Goal: Task Accomplishment & Management: Manage account settings

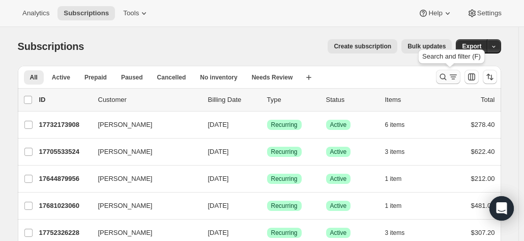
click at [444, 77] on icon "Search and filter results" at bounding box center [443, 77] width 10 height 10
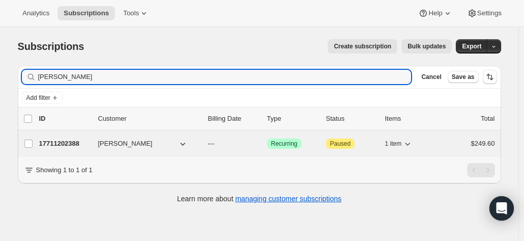
type input "greg newell"
click at [136, 144] on span "Greg Newell" at bounding box center [125, 143] width 54 height 10
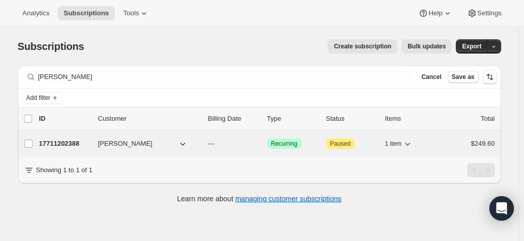
click at [81, 141] on p "17711202388" at bounding box center [64, 143] width 51 height 10
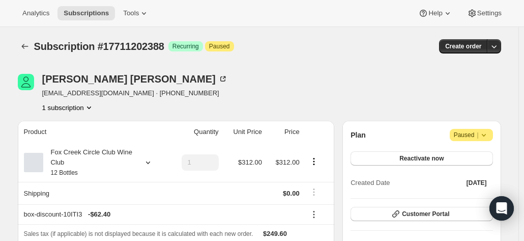
scroll to position [102, 0]
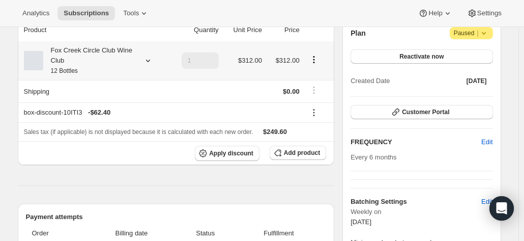
click at [146, 58] on div at bounding box center [146, 60] width 14 height 10
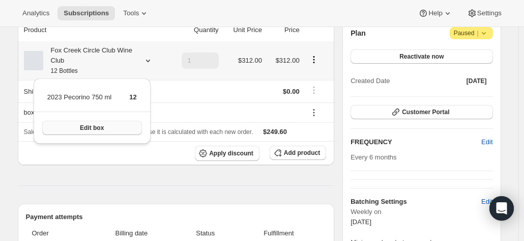
click at [98, 128] on span "Edit box" at bounding box center [92, 128] width 24 height 8
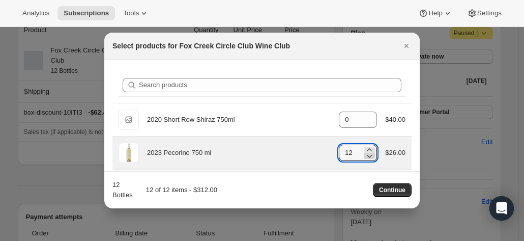
click at [368, 155] on icon ":rom:" at bounding box center [370, 156] width 5 height 3
click at [364, 156] on icon ":rom:" at bounding box center [369, 156] width 10 height 10
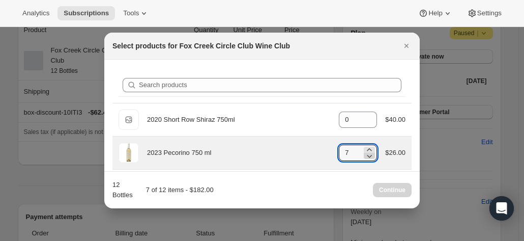
click at [364, 156] on icon ":rom:" at bounding box center [369, 156] width 10 height 10
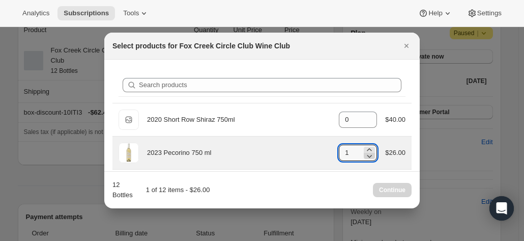
click at [364, 156] on icon ":rom:" at bounding box center [369, 156] width 10 height 10
type input "0"
click at [364, 156] on icon ":rom:" at bounding box center [369, 156] width 10 height 10
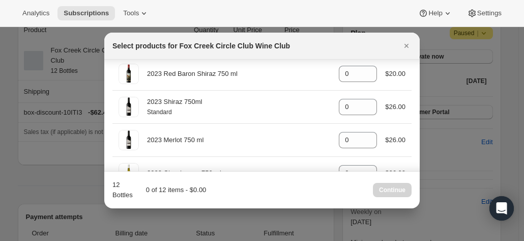
scroll to position [560, 0]
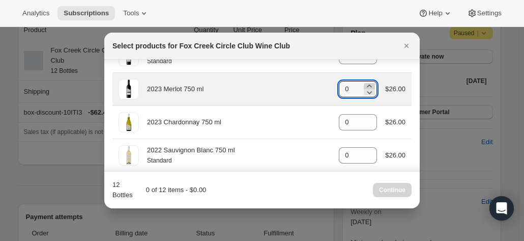
click at [369, 83] on icon ":rom:" at bounding box center [369, 86] width 10 height 10
type input "2"
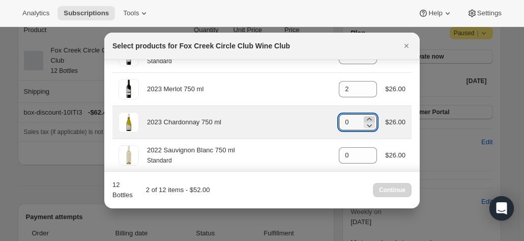
click at [364, 120] on icon ":rom:" at bounding box center [369, 125] width 10 height 10
click at [366, 114] on icon ":rom:" at bounding box center [369, 119] width 10 height 10
click at [366, 117] on icon ":rom:" at bounding box center [369, 119] width 10 height 10
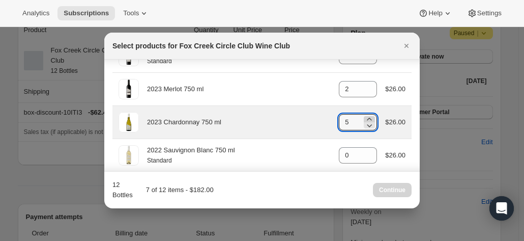
click at [368, 118] on icon ":rom:" at bounding box center [370, 119] width 5 height 3
click at [367, 124] on icon ":rom:" at bounding box center [369, 125] width 10 height 10
type input "6"
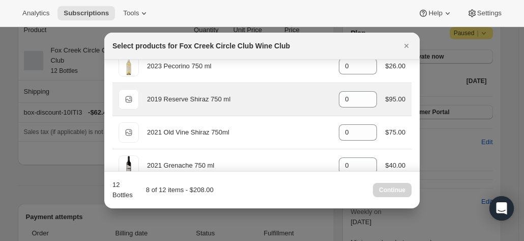
scroll to position [102, 0]
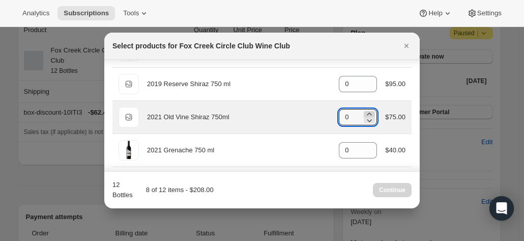
click at [364, 111] on icon ":rom:" at bounding box center [369, 114] width 10 height 10
type input "1"
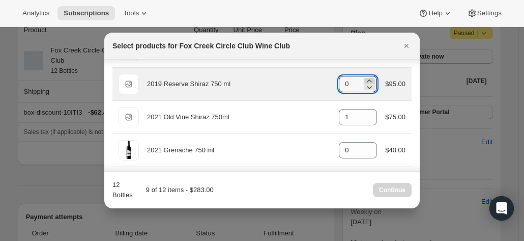
click at [366, 77] on icon ":rom:" at bounding box center [369, 81] width 10 height 10
type input "1"
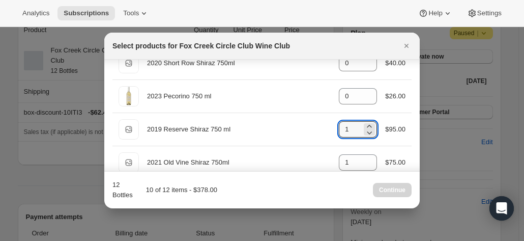
scroll to position [0, 0]
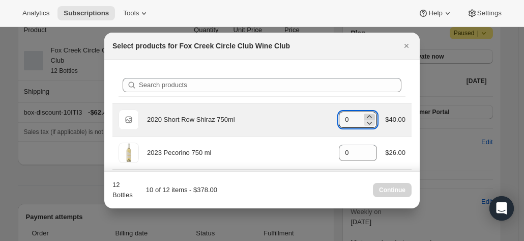
click at [364, 113] on icon ":rom:" at bounding box center [369, 116] width 10 height 10
type input "2"
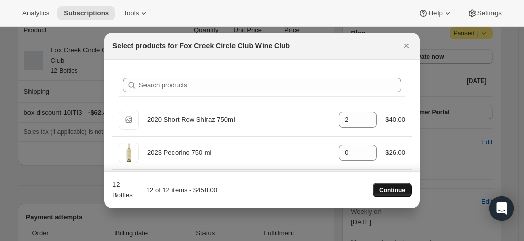
click at [391, 188] on span "Continue" at bounding box center [392, 190] width 26 height 8
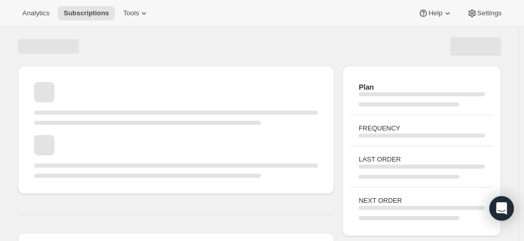
scroll to position [102, 0]
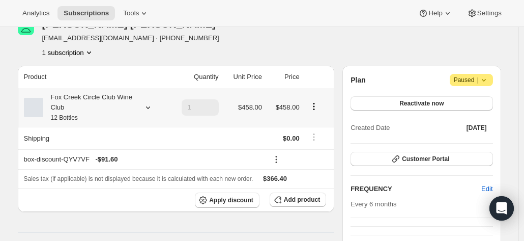
click at [145, 108] on div at bounding box center [146, 107] width 14 height 10
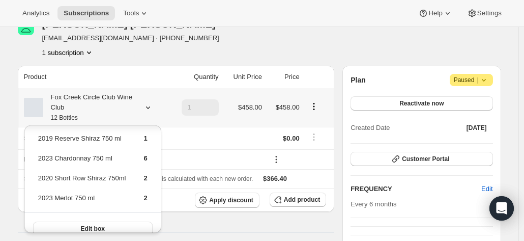
scroll to position [37, 0]
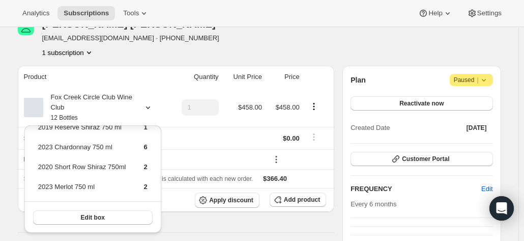
click at [221, 38] on div "Greg Newell jewellzy@live.com · +61412345599 1 subscription" at bounding box center [187, 38] width 338 height 39
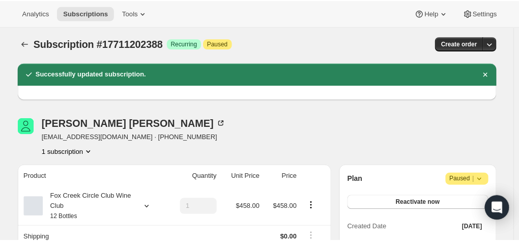
scroll to position [0, 0]
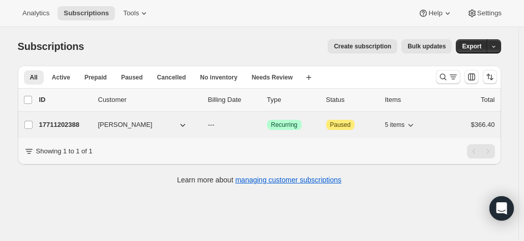
click at [79, 124] on p "17711202388" at bounding box center [64, 125] width 51 height 10
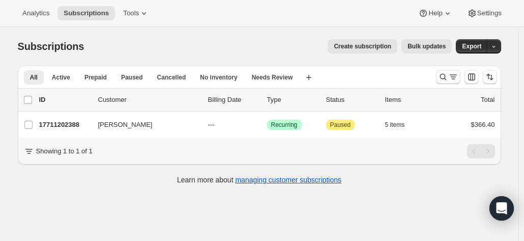
click at [445, 72] on icon "Search and filter results" at bounding box center [443, 77] width 10 height 10
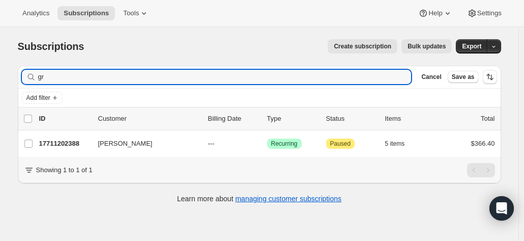
type input "g"
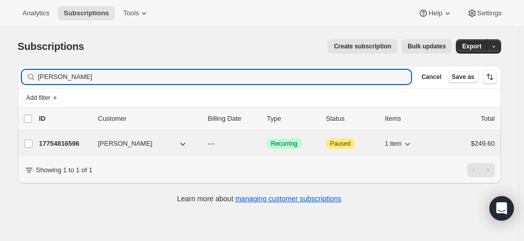
type input "alan hanlon"
click at [88, 145] on p "17754816596" at bounding box center [64, 143] width 51 height 10
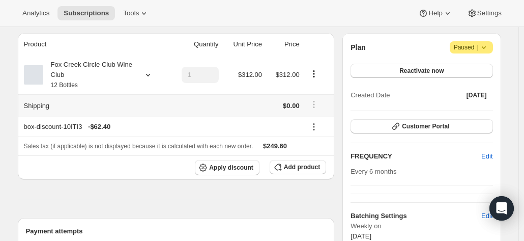
scroll to position [51, 0]
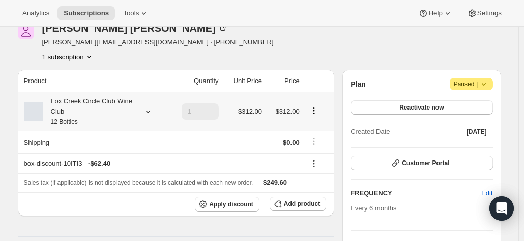
click at [148, 108] on icon at bounding box center [148, 111] width 10 height 10
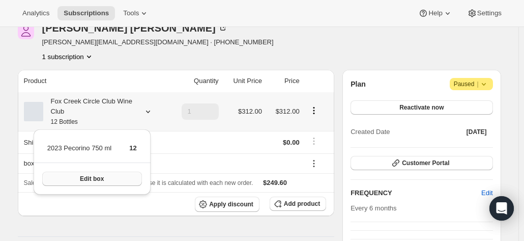
click at [99, 178] on span "Edit box" at bounding box center [92, 179] width 24 height 8
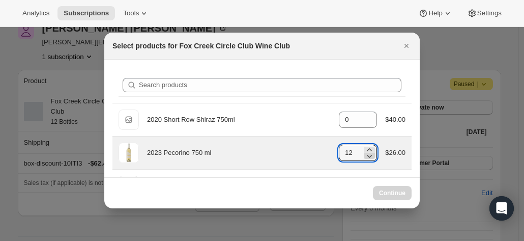
click at [365, 154] on icon ":re7:" at bounding box center [369, 156] width 10 height 10
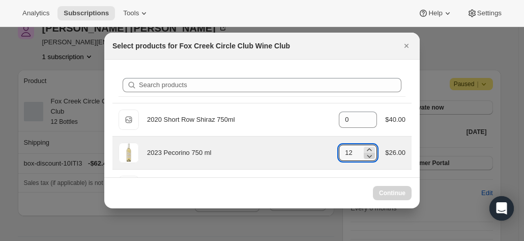
click at [365, 154] on icon ":re7:" at bounding box center [369, 156] width 10 height 10
click at [364, 153] on icon ":re7:" at bounding box center [369, 156] width 10 height 10
click at [364, 152] on icon ":re7:" at bounding box center [369, 156] width 10 height 10
click at [364, 151] on icon ":re7:" at bounding box center [369, 156] width 10 height 10
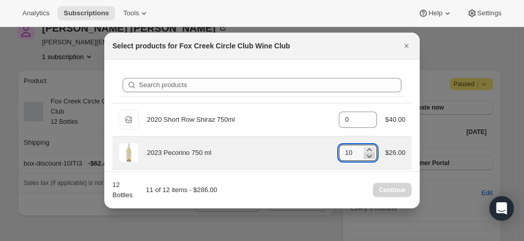
click at [365, 151] on icon ":re7:" at bounding box center [369, 156] width 10 height 10
click at [366, 151] on icon ":re7:" at bounding box center [369, 156] width 10 height 10
click at [366, 152] on icon ":re7:" at bounding box center [369, 156] width 10 height 10
click at [366, 154] on icon ":re7:" at bounding box center [369, 156] width 10 height 10
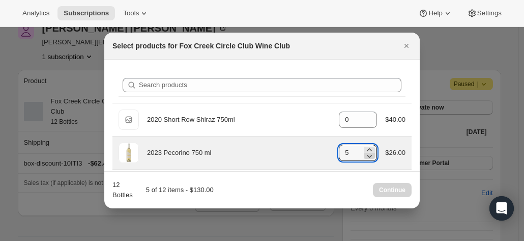
click at [367, 154] on icon ":re7:" at bounding box center [369, 156] width 10 height 10
click at [368, 155] on icon ":re7:" at bounding box center [370, 156] width 5 height 3
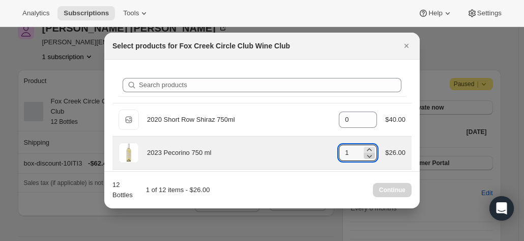
type input "0"
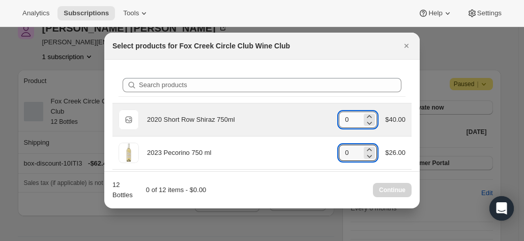
click at [353, 114] on input "0" at bounding box center [350, 119] width 23 height 16
click at [364, 116] on icon ":re7:" at bounding box center [369, 116] width 10 height 10
click at [368, 116] on icon ":re7:" at bounding box center [370, 116] width 5 height 3
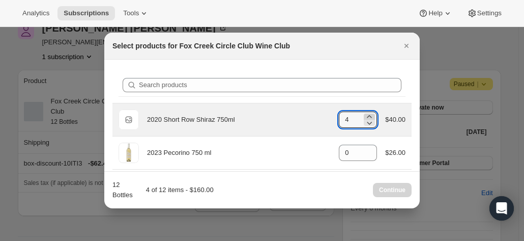
click at [368, 116] on icon ":re7:" at bounding box center [370, 116] width 5 height 3
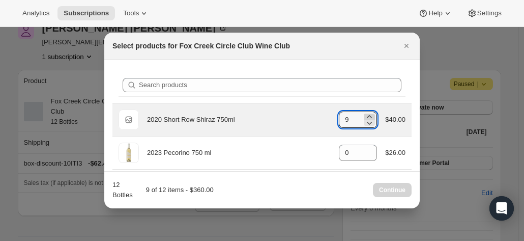
click at [368, 116] on icon ":re7:" at bounding box center [370, 116] width 5 height 3
click at [368, 123] on icon ":re7:" at bounding box center [370, 123] width 5 height 3
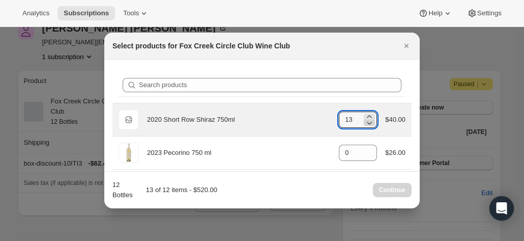
type input "12"
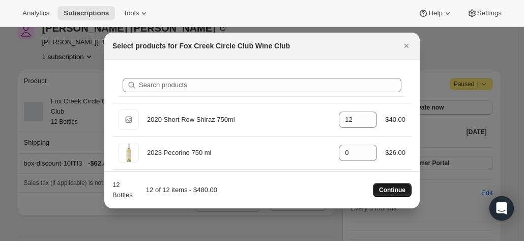
click at [382, 192] on span "Continue" at bounding box center [392, 190] width 26 height 8
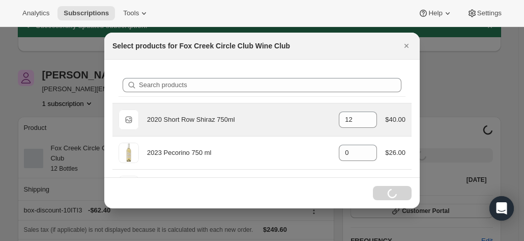
scroll to position [51, 0]
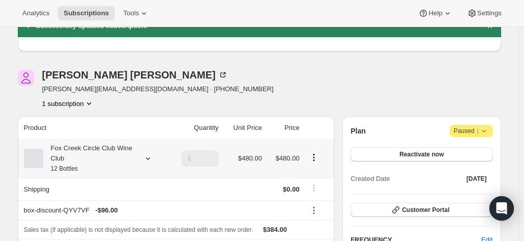
click at [70, 167] on small "12 Bottles" at bounding box center [64, 168] width 27 height 7
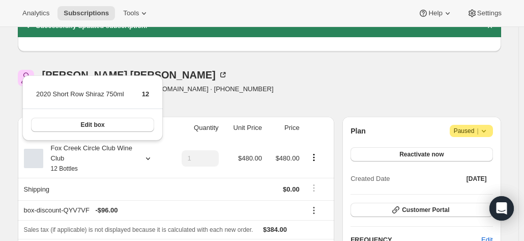
click at [241, 83] on div "Alan Hanlon c.hanlon@onique.com.au · +61407401059 1 subscription" at bounding box center [187, 89] width 338 height 39
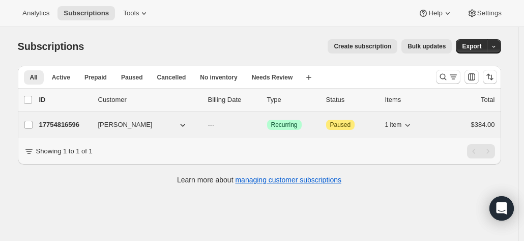
click at [76, 120] on p "17754816596" at bounding box center [64, 125] width 51 height 10
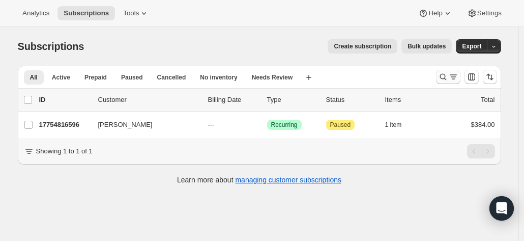
click at [440, 77] on button "Search and filter results" at bounding box center [448, 77] width 24 height 14
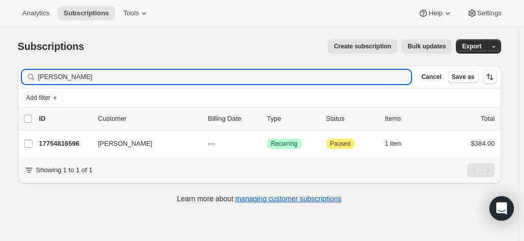
drag, startPoint x: 137, startPoint y: 83, endPoint x: 17, endPoint y: 75, distance: 119.9
click at [17, 75] on div "Filter subscribers [PERSON_NAME] Clear Cancel Save as Add filter 0 selected Upd…" at bounding box center [256, 136] width 492 height 156
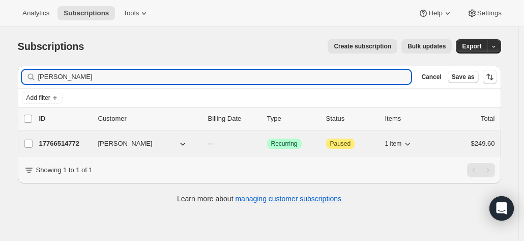
type input "[PERSON_NAME]"
click at [103, 142] on span "[PERSON_NAME]" at bounding box center [125, 143] width 54 height 10
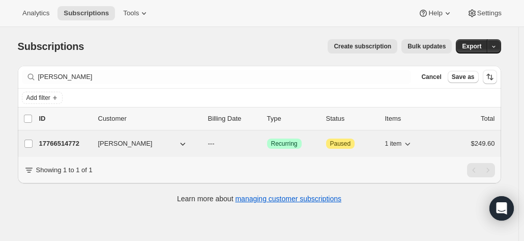
click at [70, 141] on p "17766514772" at bounding box center [64, 143] width 51 height 10
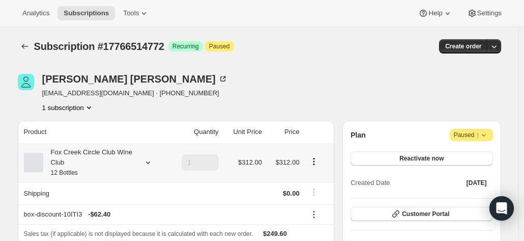
drag, startPoint x: 102, startPoint y: 164, endPoint x: 140, endPoint y: 162, distance: 38.7
click at [102, 164] on div "Fox Creek Circle Club Wine Club 12 Bottles" at bounding box center [89, 162] width 92 height 31
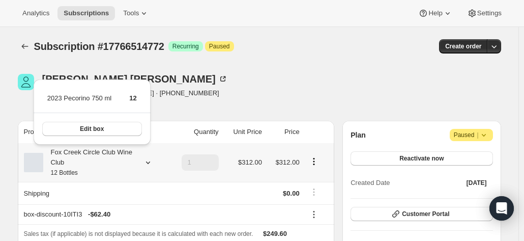
click at [145, 162] on div at bounding box center [146, 162] width 14 height 10
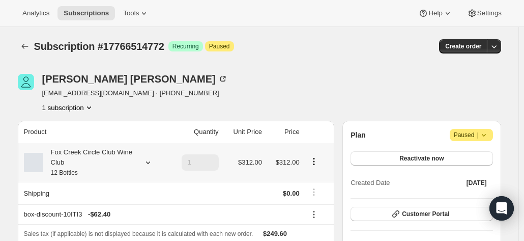
click at [142, 161] on div at bounding box center [146, 162] width 14 height 10
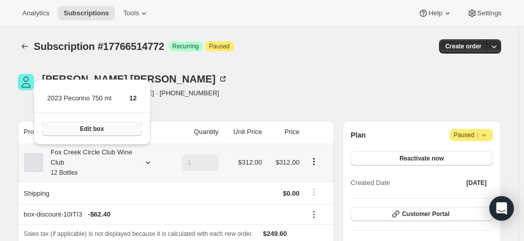
click at [118, 130] on button "Edit box" at bounding box center [92, 129] width 100 height 14
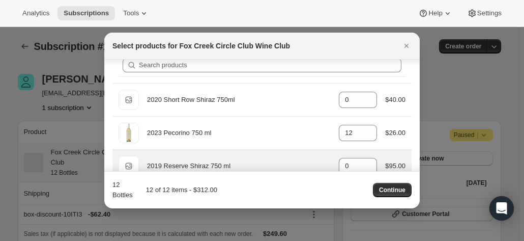
scroll to position [51, 0]
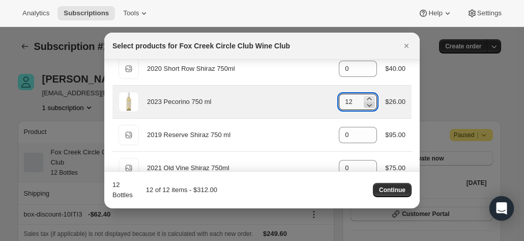
click at [365, 100] on icon ":r55:" at bounding box center [369, 105] width 10 height 10
click at [369, 104] on icon ":r55:" at bounding box center [369, 105] width 10 height 10
click at [368, 104] on icon ":r55:" at bounding box center [369, 105] width 10 height 10
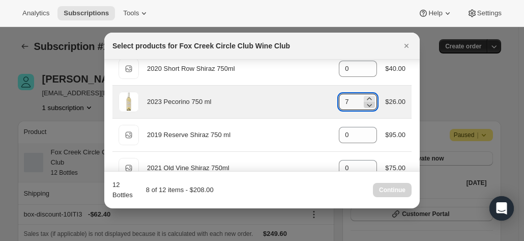
click at [368, 104] on icon ":r55:" at bounding box center [369, 105] width 10 height 10
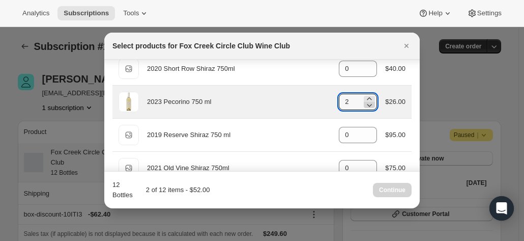
click at [368, 104] on icon ":r55:" at bounding box center [369, 105] width 10 height 10
type input "0"
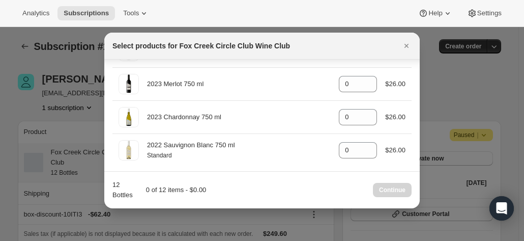
scroll to position [566, 0]
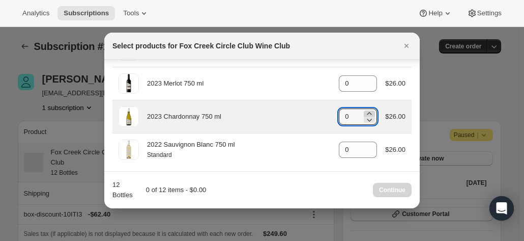
click at [364, 108] on icon ":r55:" at bounding box center [369, 113] width 10 height 10
click at [365, 108] on icon ":r55:" at bounding box center [369, 113] width 10 height 10
type input "2"
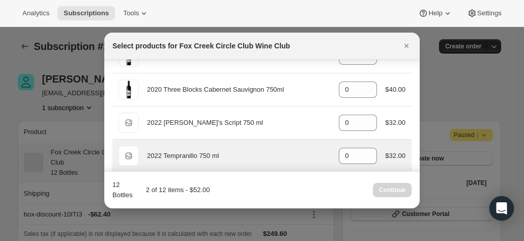
scroll to position [209, 0]
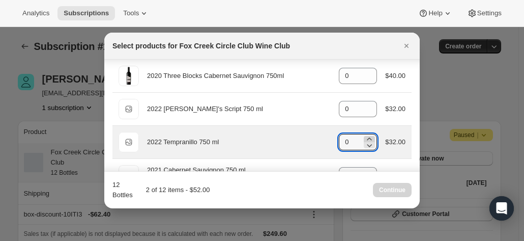
click at [366, 135] on icon ":r55:" at bounding box center [369, 139] width 10 height 10
type input "2"
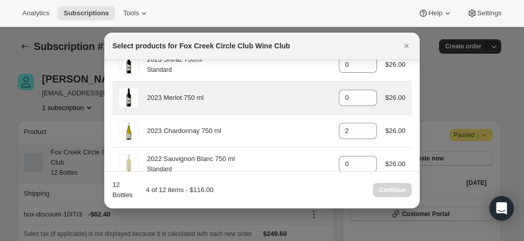
scroll to position [566, 0]
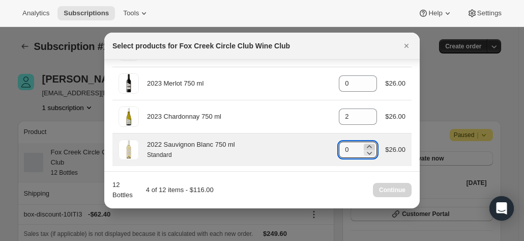
click at [366, 142] on icon ":r55:" at bounding box center [369, 147] width 10 height 10
type input "1"
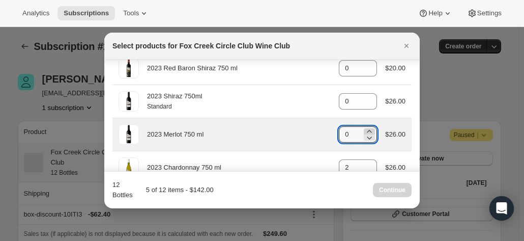
click at [365, 127] on icon ":r55:" at bounding box center [369, 131] width 10 height 10
type input "1"
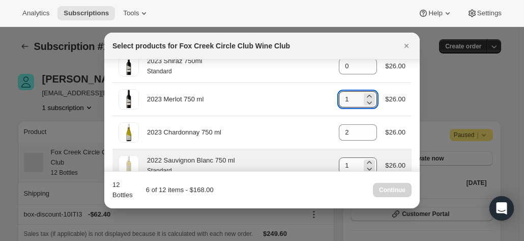
scroll to position [566, 0]
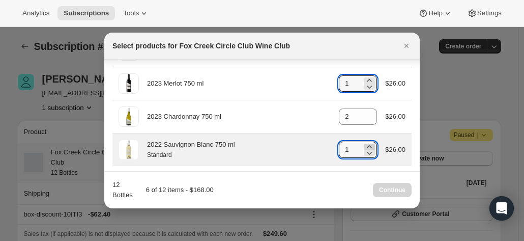
click at [368, 145] on icon ":r55:" at bounding box center [370, 146] width 5 height 3
type input "2"
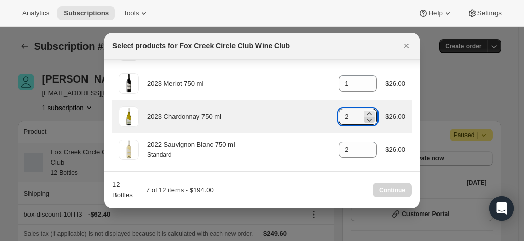
click at [368, 119] on icon ":r55:" at bounding box center [370, 120] width 5 height 3
type input "1"
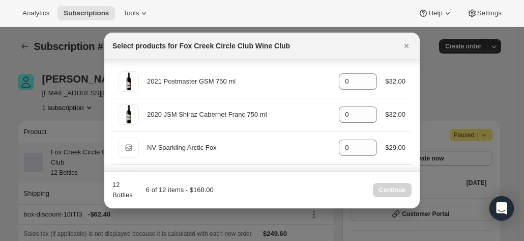
scroll to position [313, 0]
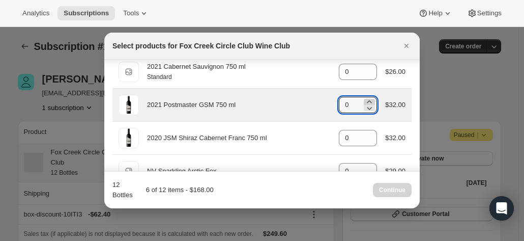
click at [368, 100] on icon ":r55:" at bounding box center [369, 102] width 10 height 10
type input "1"
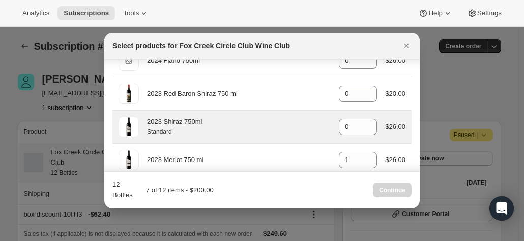
scroll to position [492, 0]
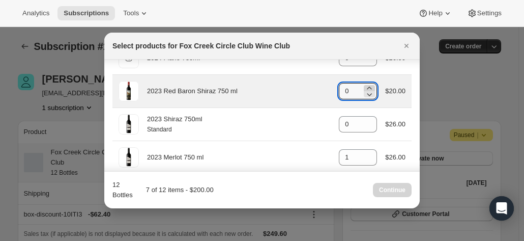
click at [365, 83] on icon ":r55:" at bounding box center [369, 88] width 10 height 10
type input "1"
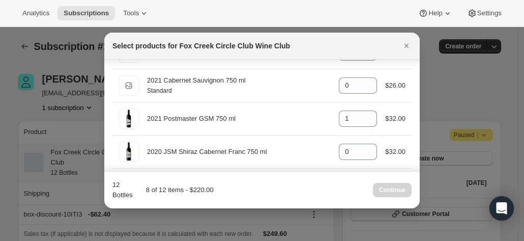
scroll to position [294, 0]
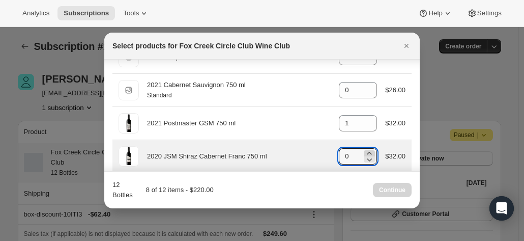
click at [368, 152] on icon ":r55:" at bounding box center [370, 153] width 5 height 3
type input "1"
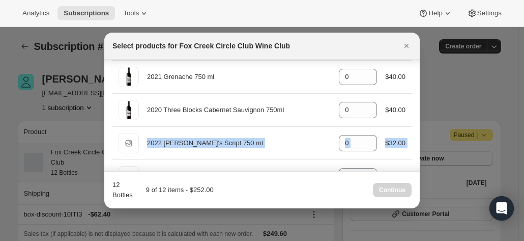
scroll to position [164, 0]
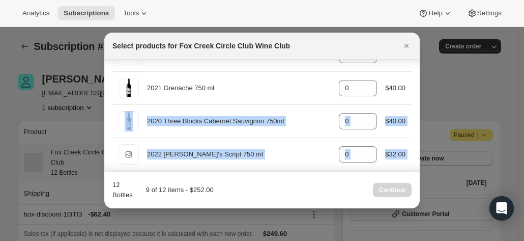
drag, startPoint x: 419, startPoint y: 117, endPoint x: 410, endPoint y: 98, distance: 20.9
click at [410, 98] on div "Search products Default Title 2020 Short Row Shiraz 750ml gid://shopify/Product…" at bounding box center [262, 115] width 316 height 111
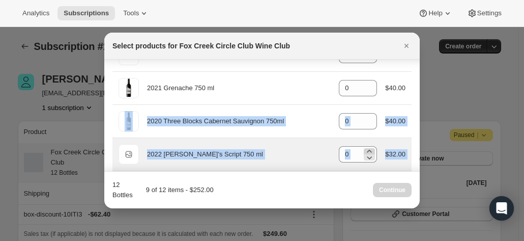
click at [365, 147] on icon ":r55:" at bounding box center [369, 151] width 10 height 10
type input "1"
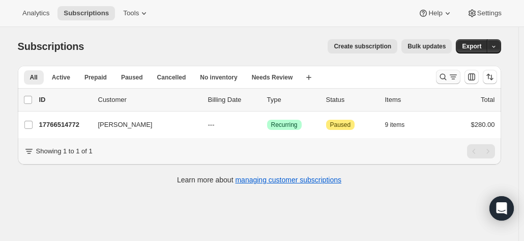
click at [444, 76] on icon "Search and filter results" at bounding box center [443, 77] width 10 height 10
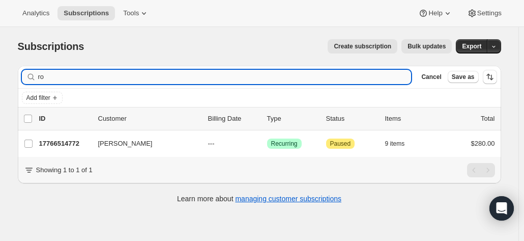
type input "r"
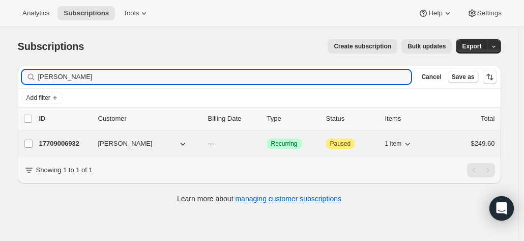
type input "[PERSON_NAME]"
click at [78, 144] on p "17709006932" at bounding box center [64, 143] width 51 height 10
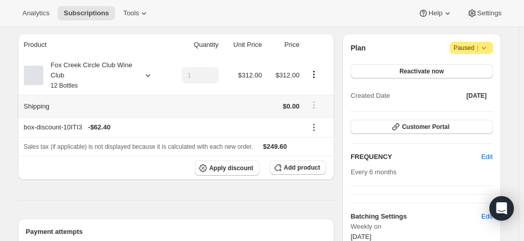
scroll to position [102, 0]
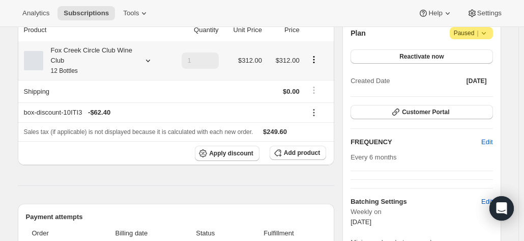
click at [145, 57] on div at bounding box center [146, 60] width 14 height 10
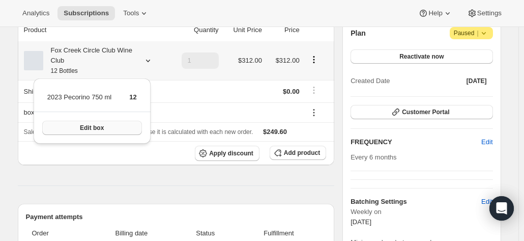
click at [91, 129] on span "Edit box" at bounding box center [92, 128] width 24 height 8
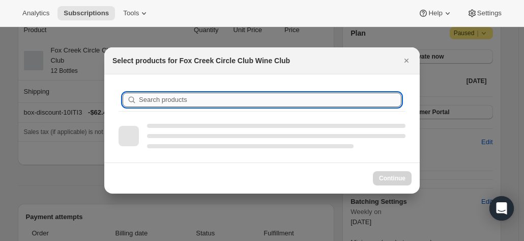
click at [183, 103] on input "Search products" at bounding box center [270, 100] width 263 height 14
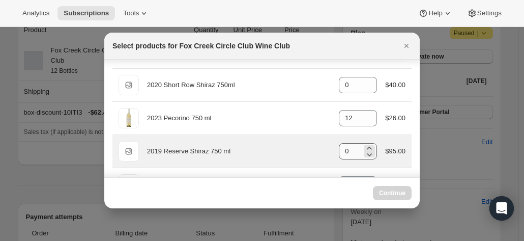
scroll to position [51, 0]
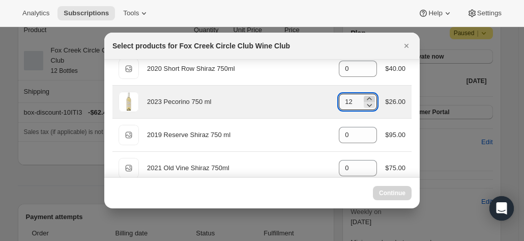
click at [365, 95] on icon ":rek:" at bounding box center [369, 99] width 10 height 10
click at [364, 105] on icon ":rek:" at bounding box center [369, 105] width 10 height 10
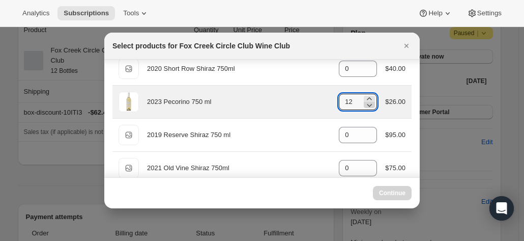
click at [364, 105] on icon ":rek:" at bounding box center [369, 105] width 10 height 10
click at [364, 104] on icon ":rek:" at bounding box center [369, 105] width 10 height 10
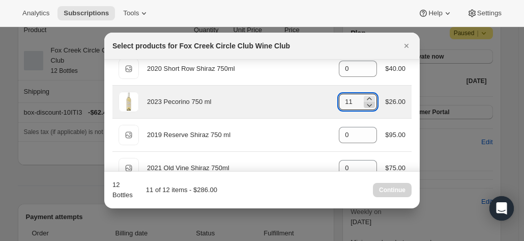
click at [368, 104] on icon ":rek:" at bounding box center [370, 105] width 5 height 3
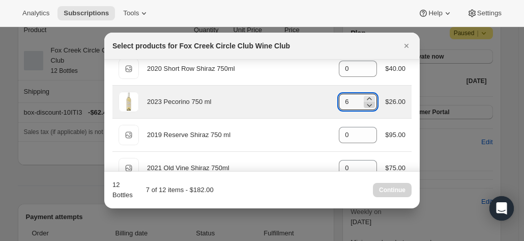
click at [368, 104] on icon ":rek:" at bounding box center [370, 105] width 5 height 3
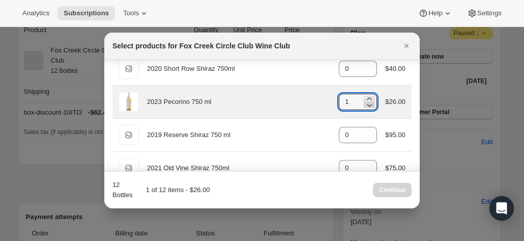
click at [368, 104] on icon ":rek:" at bounding box center [370, 105] width 5 height 3
type input "0"
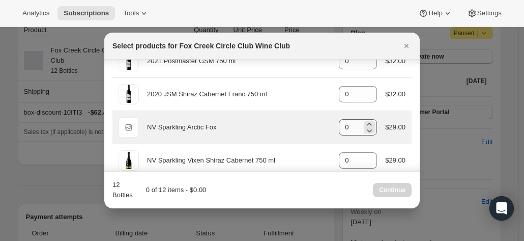
scroll to position [407, 0]
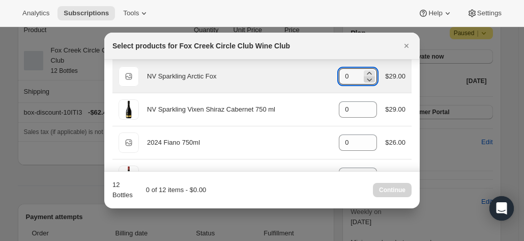
click at [364, 74] on icon ":rek:" at bounding box center [369, 79] width 10 height 10
click at [364, 70] on icon ":rek:" at bounding box center [369, 73] width 10 height 10
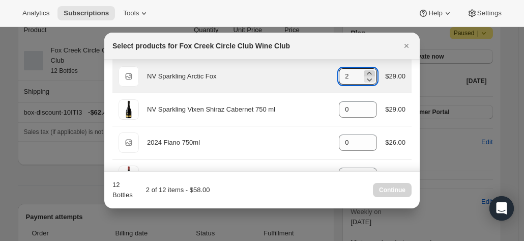
click at [364, 70] on icon ":rek:" at bounding box center [369, 73] width 10 height 10
type input "4"
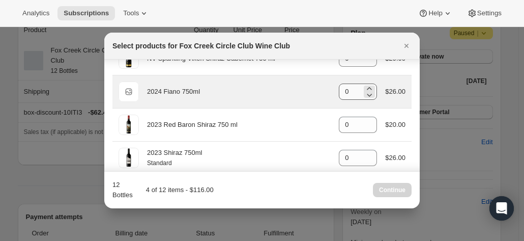
scroll to position [560, 0]
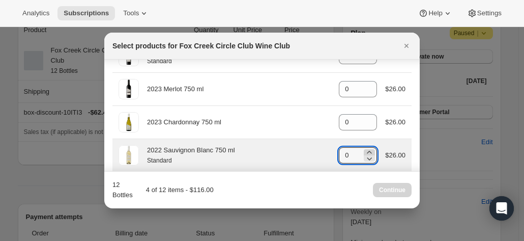
click at [366, 147] on icon ":rek:" at bounding box center [369, 152] width 10 height 10
type input "4"
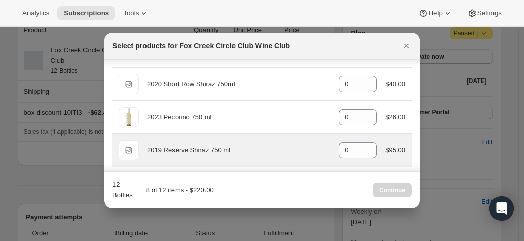
scroll to position [51, 0]
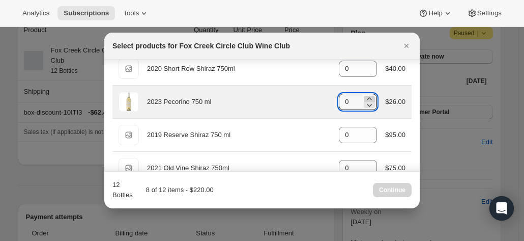
click at [366, 97] on icon ":rek:" at bounding box center [369, 99] width 10 height 10
click at [365, 96] on icon ":rek:" at bounding box center [369, 99] width 10 height 10
type input "4"
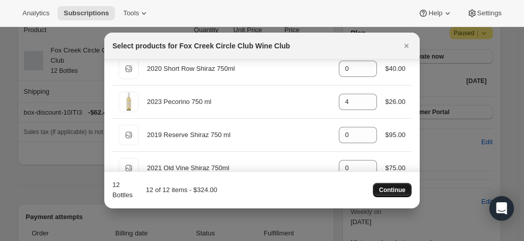
click at [389, 189] on span "Continue" at bounding box center [392, 190] width 26 height 8
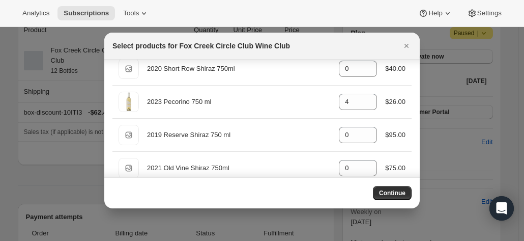
scroll to position [102, 0]
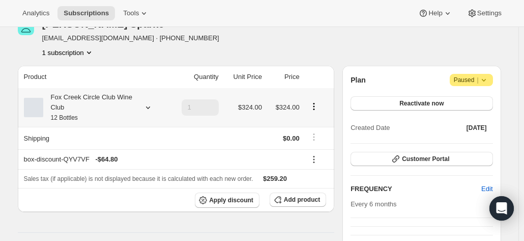
click at [120, 120] on div "Fox Creek Circle Club Wine Club 12 Bottles" at bounding box center [89, 107] width 92 height 31
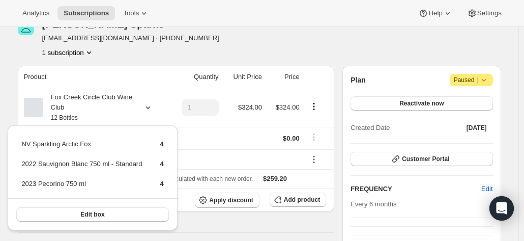
click at [221, 44] on div "Carolyn Sparke sparkie@vicbar.com.au · +61418549396 1 subscription" at bounding box center [187, 38] width 338 height 39
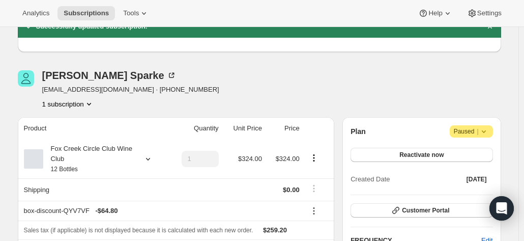
scroll to position [0, 0]
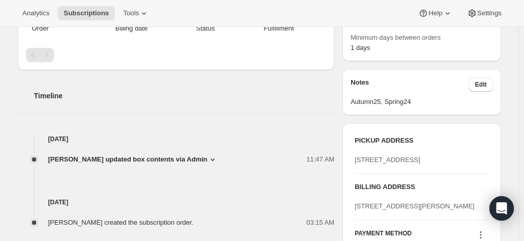
scroll to position [356, 0]
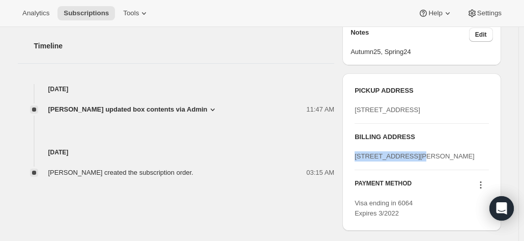
drag, startPoint x: 410, startPoint y: 188, endPoint x: 356, endPoint y: 184, distance: 54.7
click at [356, 184] on div "PICKUP ADDRESS [STREET_ADDRESS] BILLING ADDRESS [STREET_ADDRESS][PERSON_NAME] P…" at bounding box center [422, 151] width 158 height 157
copy span "[STREET_ADDRESS][PERSON_NAME]"
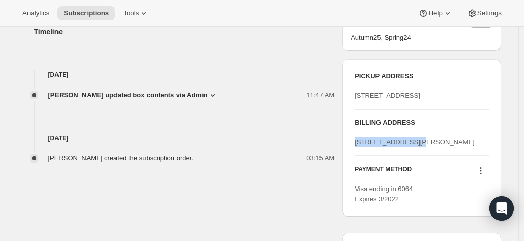
scroll to position [407, 0]
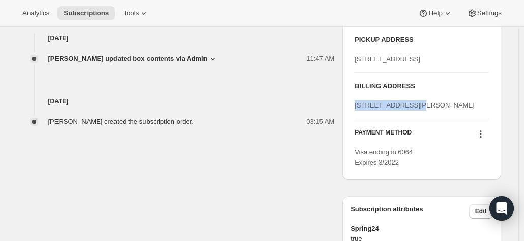
copy span "[STREET_ADDRESS][PERSON_NAME]"
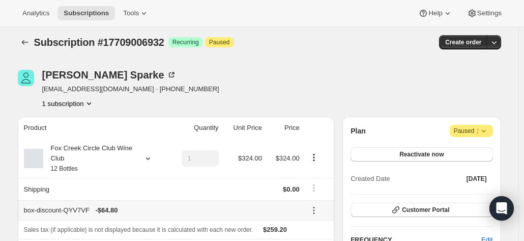
scroll to position [0, 0]
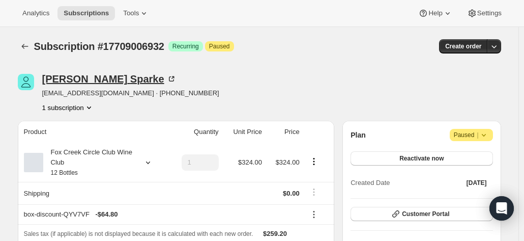
click at [166, 77] on icon at bounding box center [171, 79] width 10 height 10
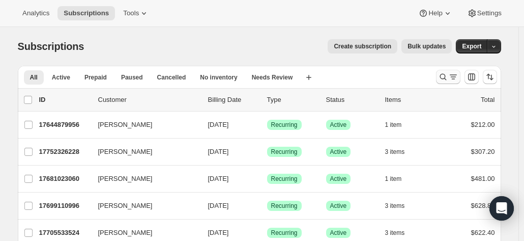
click at [447, 70] on button "Search and filter results" at bounding box center [448, 77] width 24 height 14
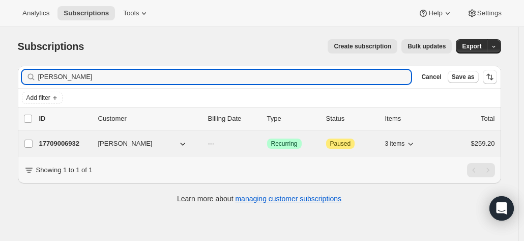
type input "[PERSON_NAME]"
click at [76, 143] on p "17709006932" at bounding box center [64, 143] width 51 height 10
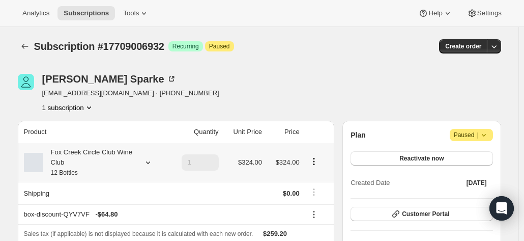
click at [147, 160] on icon at bounding box center [148, 162] width 10 height 10
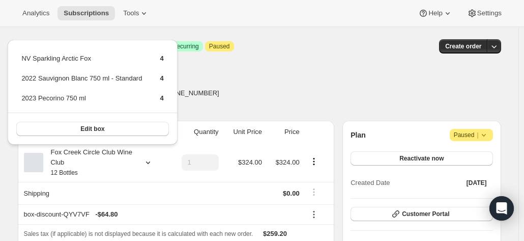
click at [281, 92] on div "[PERSON_NAME] [EMAIL_ADDRESS][DOMAIN_NAME] · [PHONE_NUMBER] 1 subscription" at bounding box center [187, 93] width 338 height 39
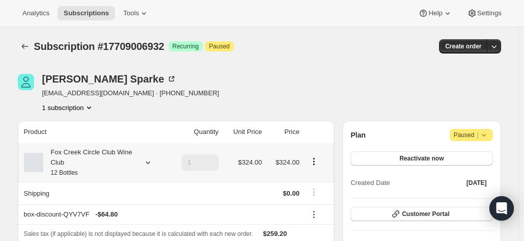
click at [122, 154] on div "Fox Creek Circle Club Wine Club 12 Bottles" at bounding box center [89, 162] width 92 height 31
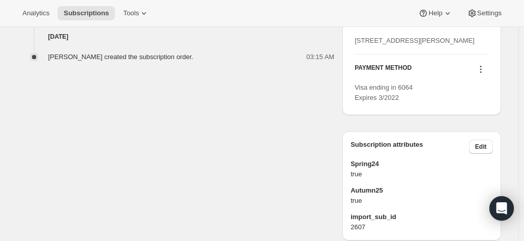
scroll to position [509, 0]
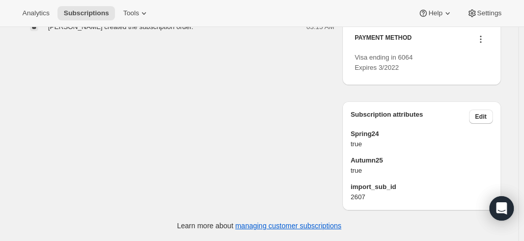
click at [481, 44] on icon at bounding box center [481, 39] width 10 height 10
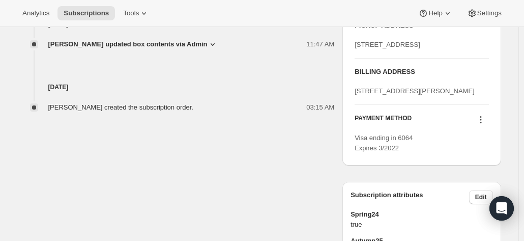
scroll to position [458, 0]
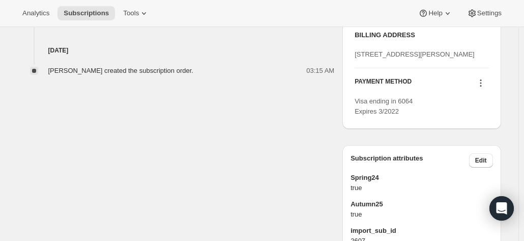
click at [479, 88] on icon at bounding box center [481, 83] width 10 height 10
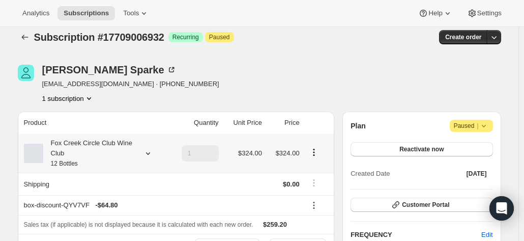
scroll to position [0, 0]
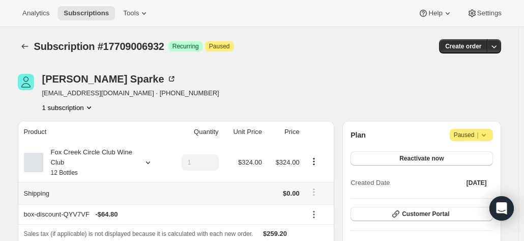
click at [205, 200] on td at bounding box center [194, 193] width 54 height 22
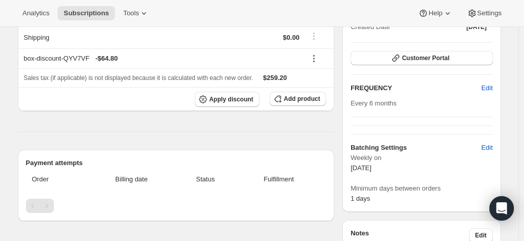
scroll to position [255, 0]
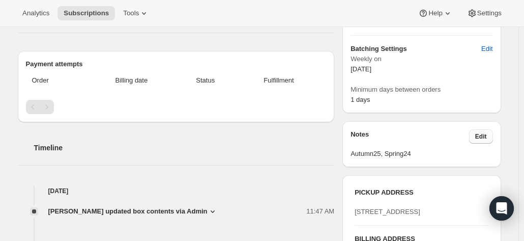
click at [484, 134] on span "Edit" at bounding box center [481, 136] width 12 height 8
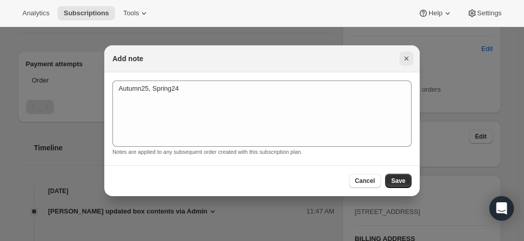
click at [406, 56] on icon "Close" at bounding box center [407, 58] width 10 height 10
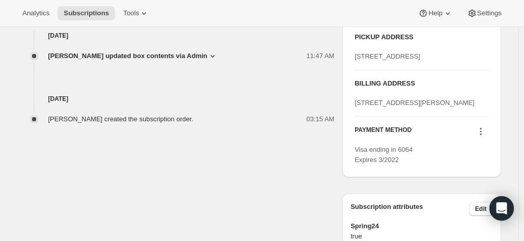
scroll to position [356, 0]
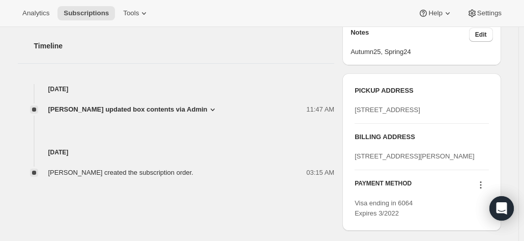
drag, startPoint x: 388, startPoint y: 137, endPoint x: 351, endPoint y: 112, distance: 45.5
click at [351, 112] on div "PICKUP ADDRESS 19 Olivers Road McLaren Vale SA, 5171 Australia BILLING ADDRESS …" at bounding box center [422, 151] width 158 height 157
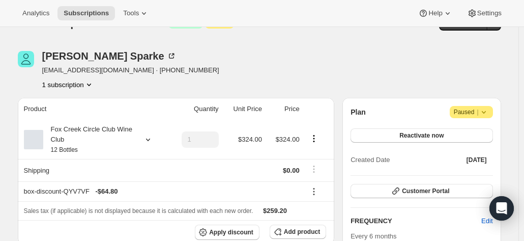
scroll to position [0, 0]
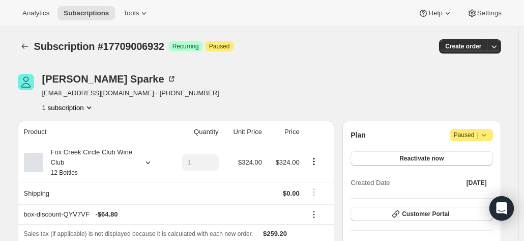
click at [77, 106] on button "1 subscription" at bounding box center [68, 107] width 52 height 10
click at [293, 90] on div "Carolyn Sparke sparkie@vicbar.com.au · +61418549396 1 subscription" at bounding box center [187, 93] width 338 height 39
click at [294, 91] on div "Carolyn Sparke sparkie@vicbar.com.au · +61418549396 1 subscription" at bounding box center [187, 93] width 338 height 39
click at [83, 79] on div "Carolyn Sparke" at bounding box center [109, 79] width 134 height 10
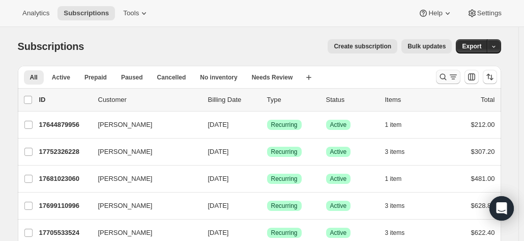
click at [448, 74] on icon "Search and filter results" at bounding box center [443, 77] width 10 height 10
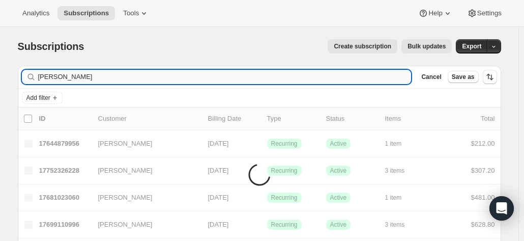
type input "mark burridge"
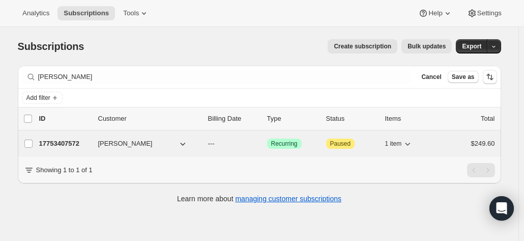
click at [81, 139] on p "17753407572" at bounding box center [64, 143] width 51 height 10
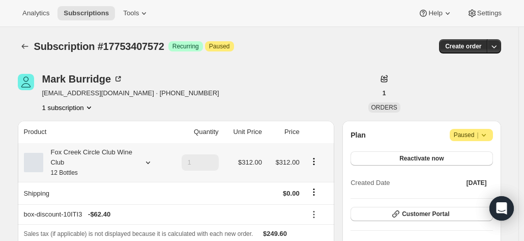
click at [148, 163] on icon at bounding box center [148, 162] width 10 height 10
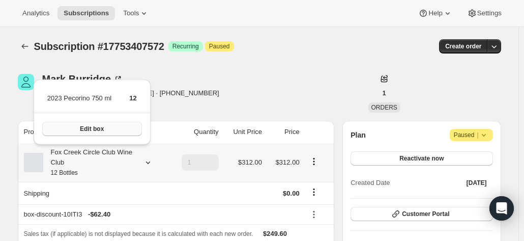
click at [129, 130] on button "Edit box" at bounding box center [92, 129] width 100 height 14
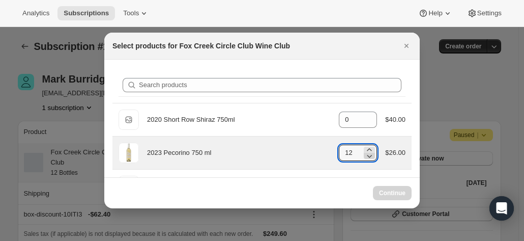
click at [368, 156] on icon ":re7:" at bounding box center [369, 156] width 10 height 10
click at [367, 156] on icon ":re7:" at bounding box center [369, 156] width 10 height 10
click at [366, 156] on icon ":re7:" at bounding box center [369, 156] width 10 height 10
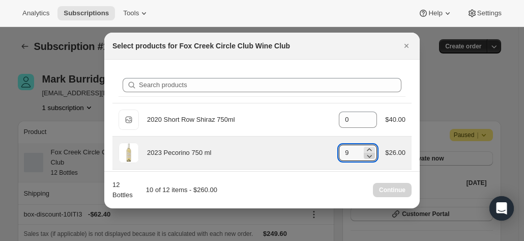
click at [366, 156] on icon ":re7:" at bounding box center [369, 156] width 10 height 10
click at [368, 156] on icon ":re7:" at bounding box center [370, 156] width 5 height 3
click at [364, 156] on icon ":re7:" at bounding box center [369, 156] width 10 height 10
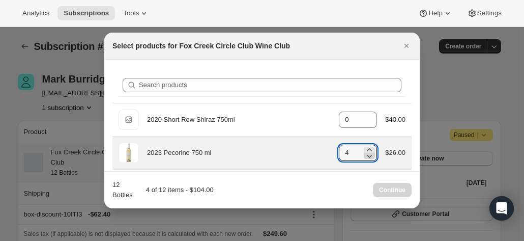
click at [364, 157] on icon ":re7:" at bounding box center [369, 156] width 10 height 10
click at [364, 156] on icon ":re7:" at bounding box center [369, 156] width 10 height 10
type input "0"
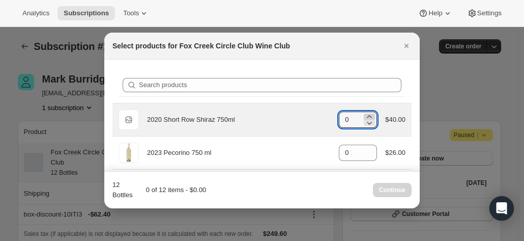
click at [369, 115] on icon ":re7:" at bounding box center [369, 116] width 10 height 10
type input "2"
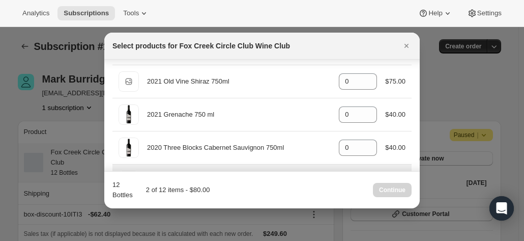
scroll to position [153, 0]
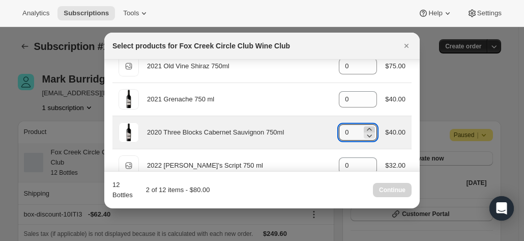
click at [364, 127] on icon ":re7:" at bounding box center [369, 129] width 10 height 10
type input "2"
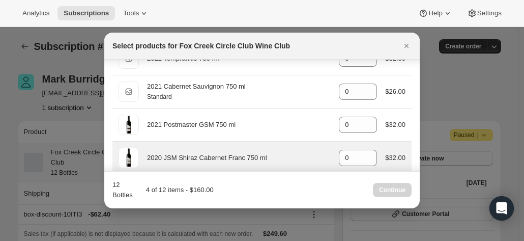
scroll to position [305, 0]
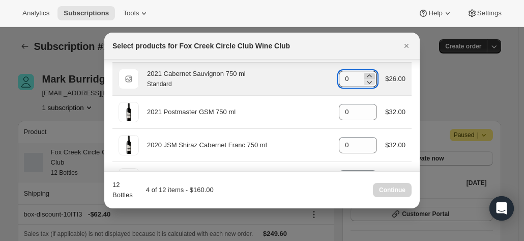
click at [366, 71] on icon ":re7:" at bounding box center [369, 76] width 10 height 10
type input "2"
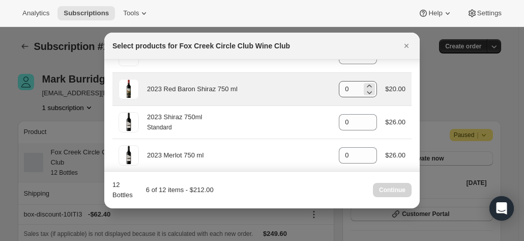
scroll to position [509, 0]
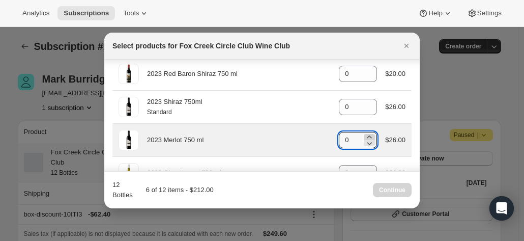
click at [365, 132] on icon ":re7:" at bounding box center [369, 137] width 10 height 10
type input "2"
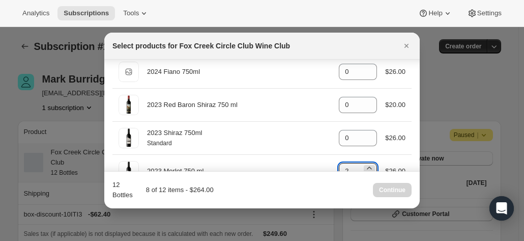
scroll to position [464, 0]
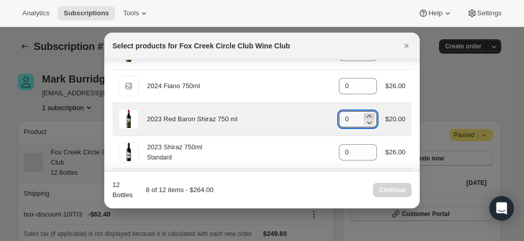
click at [364, 111] on icon ":re7:" at bounding box center [369, 116] width 10 height 10
type input "2"
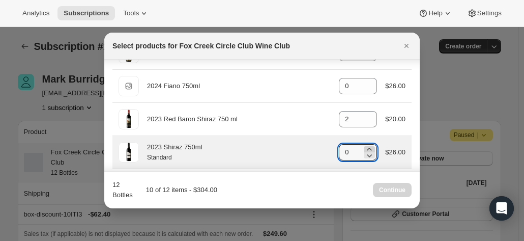
click at [366, 144] on icon ":re7:" at bounding box center [369, 149] width 10 height 10
type input "2"
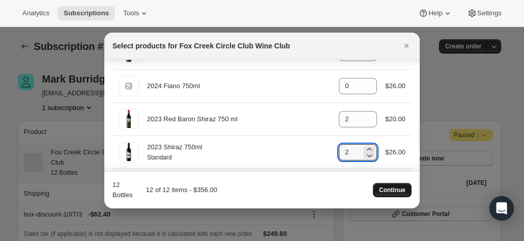
click at [383, 189] on span "Continue" at bounding box center [392, 190] width 26 height 8
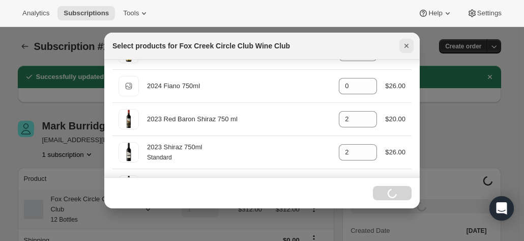
click at [405, 47] on icon "Close" at bounding box center [407, 46] width 4 height 4
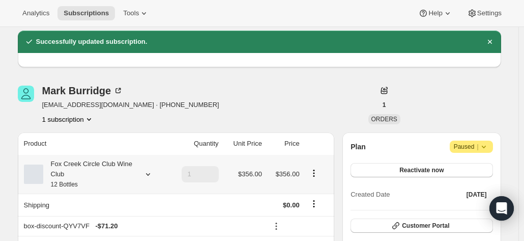
scroll to position [51, 0]
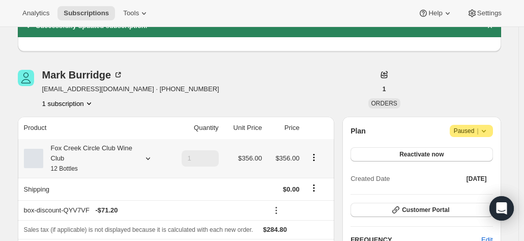
click at [135, 156] on div "Fox Creek Circle Club Wine Club 12 Bottles" at bounding box center [89, 158] width 92 height 31
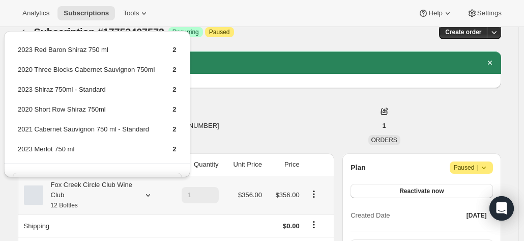
scroll to position [0, 0]
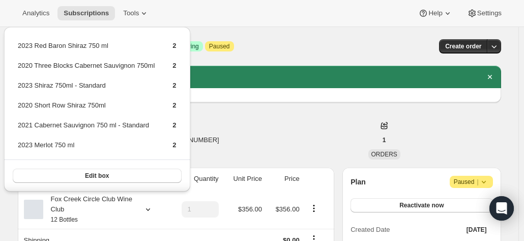
click at [268, 135] on div "[PERSON_NAME] [EMAIL_ADDRESS][DOMAIN_NAME] · [PHONE_NUMBER] 1 subscription" at bounding box center [187, 140] width 338 height 39
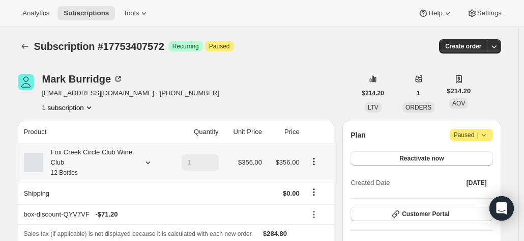
click at [146, 161] on icon at bounding box center [148, 162] width 10 height 10
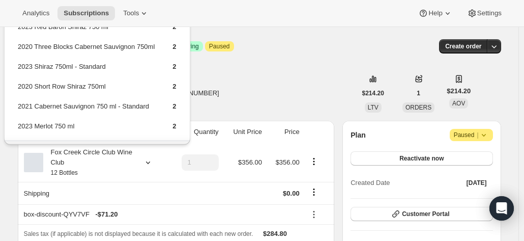
click at [261, 96] on div "[PERSON_NAME] [EMAIL_ADDRESS][DOMAIN_NAME] · [PHONE_NUMBER] 1 subscription" at bounding box center [187, 93] width 338 height 39
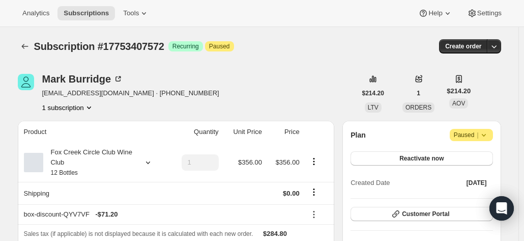
click at [108, 152] on div "Fox Creek Circle Club Wine Club 12 Bottles" at bounding box center [89, 162] width 92 height 31
click at [131, 158] on div "Fox Creek Circle Club Wine Club 12 Bottles" at bounding box center [89, 162] width 92 height 31
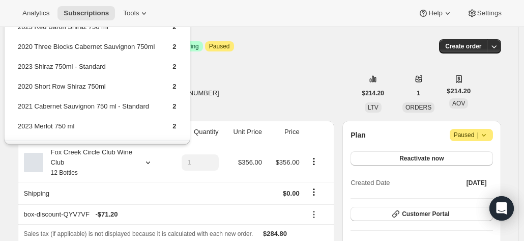
drag, startPoint x: 282, startPoint y: 47, endPoint x: 422, endPoint y: 55, distance: 140.8
click at [282, 46] on div "Subscription #17753407572 Success Recurring Attention Paused" at bounding box center [182, 46] width 297 height 14
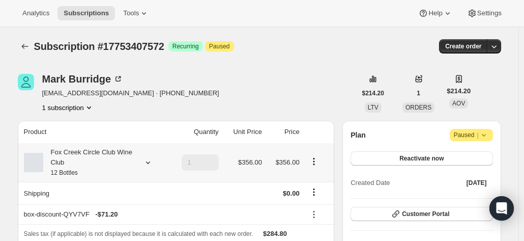
click at [157, 159] on div "Fox Creek Circle Club Wine Club 12 Bottles" at bounding box center [94, 162] width 141 height 31
click at [151, 161] on icon at bounding box center [148, 162] width 10 height 10
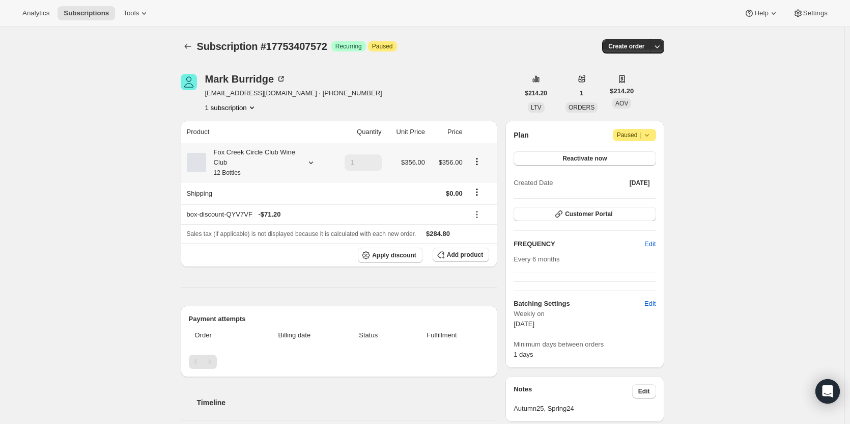
click at [313, 159] on icon at bounding box center [311, 162] width 10 height 10
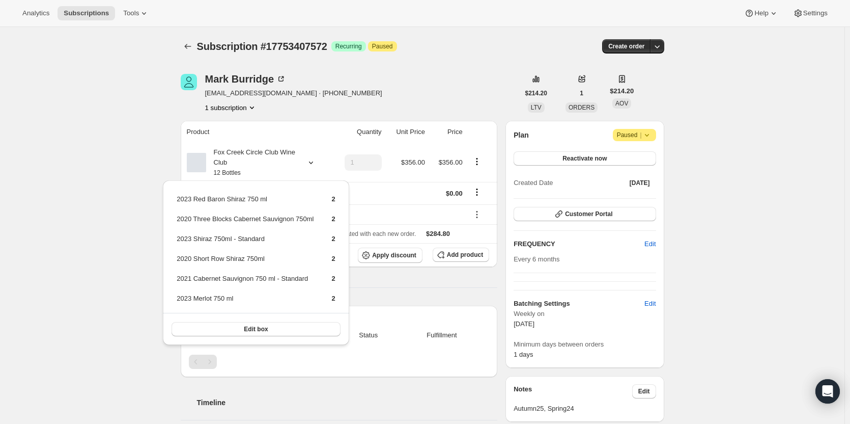
click at [371, 240] on div "Product Quantity Unit Price Price Fox Creek Circle Club Wine Club 12 Bottles 1 …" at bounding box center [339, 327] width 317 height 413
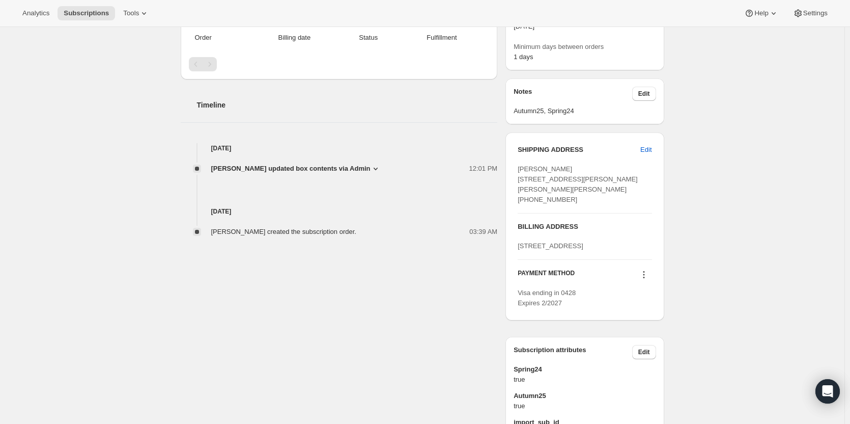
scroll to position [305, 0]
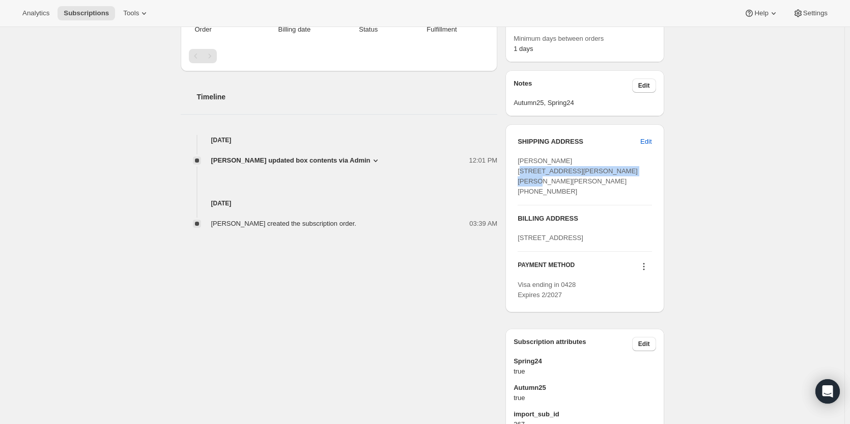
drag, startPoint x: 524, startPoint y: 171, endPoint x: 584, endPoint y: 180, distance: 60.3
click at [524, 180] on span "Mark Burridge 2 Dalby Court Salisbury Downs SA, 5108 Australia +61412164637" at bounding box center [578, 176] width 120 height 38
click at [524, 240] on span "Visa ending in 0428 Expires 2/2027" at bounding box center [547, 289] width 58 height 18
drag, startPoint x: 563, startPoint y: 305, endPoint x: 582, endPoint y: 306, distance: 19.4
click at [524, 240] on div "Visa ending in 0428 Expires 2/2027" at bounding box center [585, 289] width 134 height 20
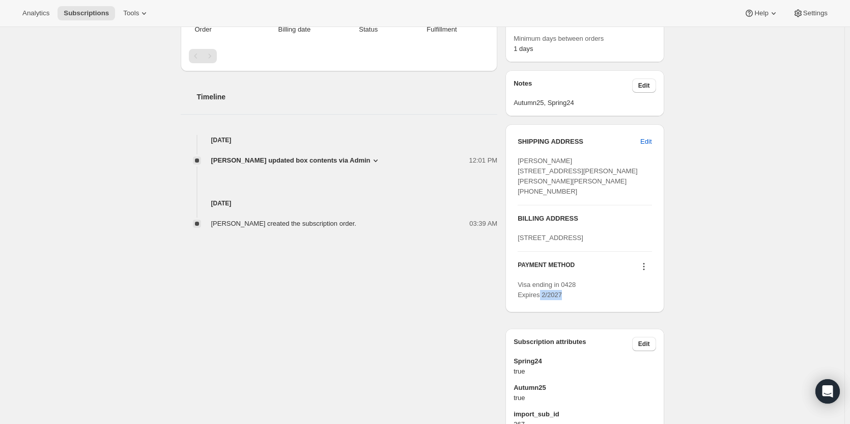
drag, startPoint x: 542, startPoint y: 316, endPoint x: 569, endPoint y: 317, distance: 27.0
click at [524, 240] on div "Visa ending in 0428 Expires 2/2027" at bounding box center [585, 289] width 134 height 20
click at [524, 240] on icon at bounding box center [644, 266] width 10 height 10
click at [524, 240] on div "Subscription #17753407572. This page is ready Subscription #17753407572 Success…" at bounding box center [422, 95] width 844 height 746
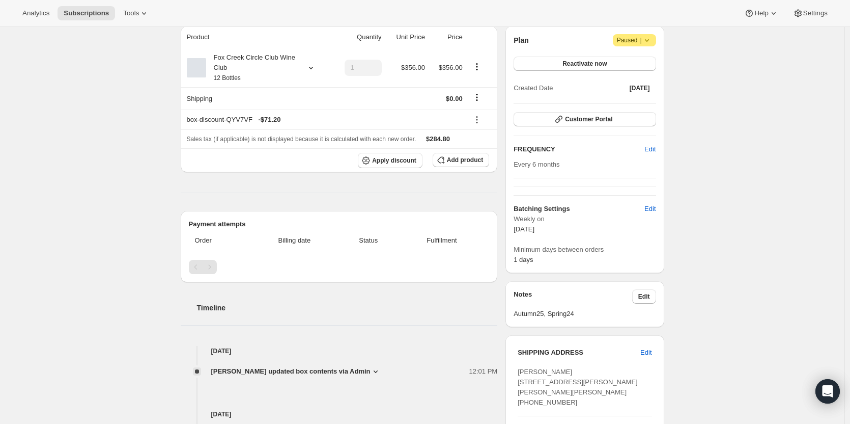
scroll to position [0, 0]
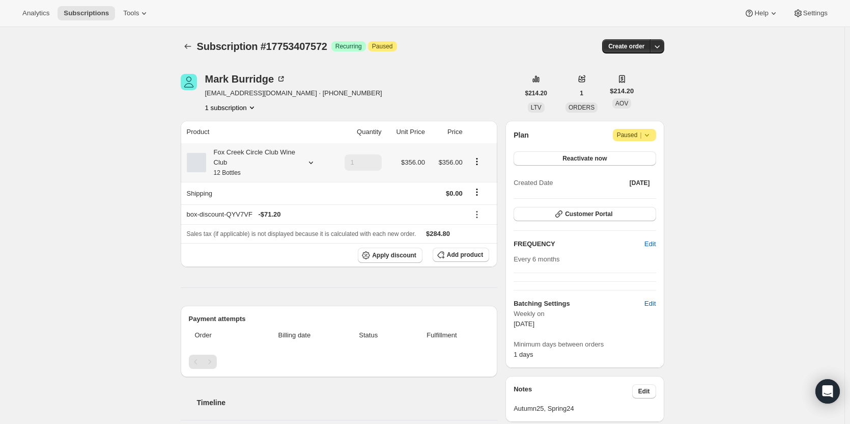
click at [287, 158] on div "Fox Creek Circle Club Wine Club 12 Bottles" at bounding box center [252, 162] width 92 height 31
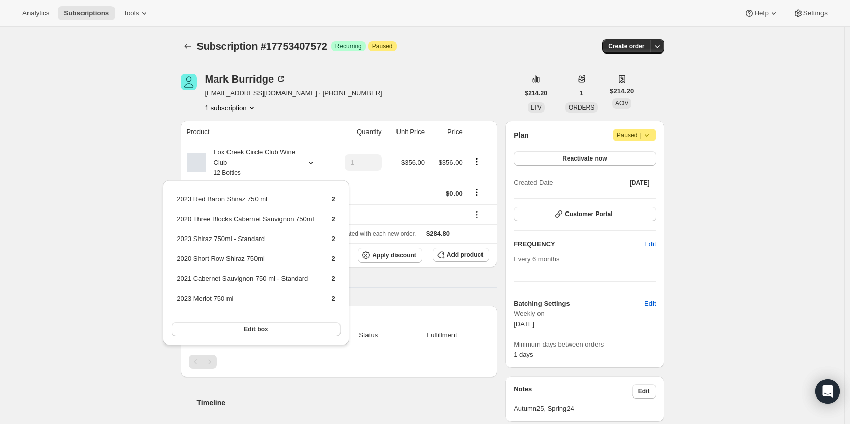
click at [409, 240] on div "Product Quantity Unit Price Price Fox Creek Circle Club Wine Club 12 Bottles 1 …" at bounding box center [339, 327] width 317 height 413
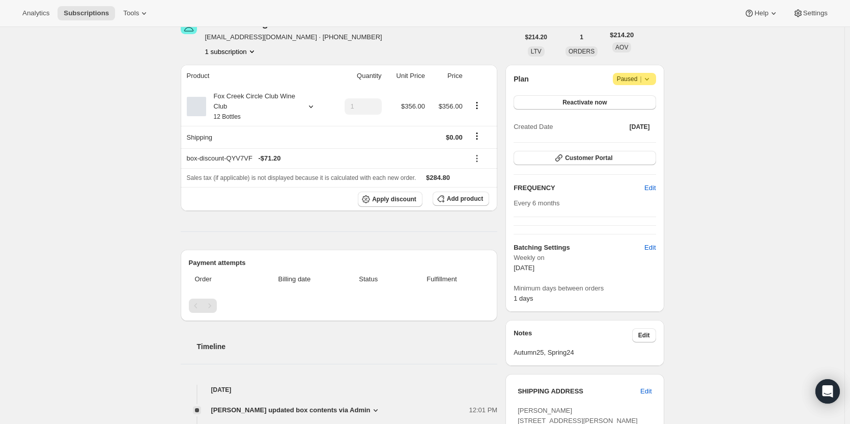
scroll to position [51, 0]
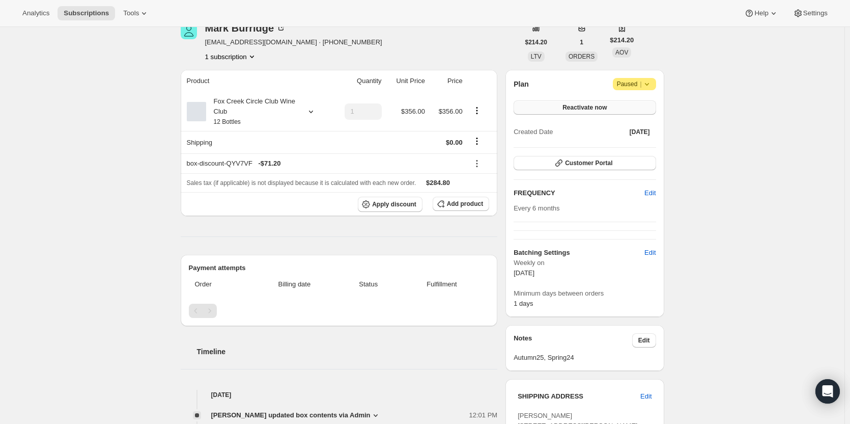
drag, startPoint x: 581, startPoint y: 102, endPoint x: 577, endPoint y: 107, distance: 6.9
click at [524, 107] on button "Reactivate now" at bounding box center [585, 107] width 142 height 14
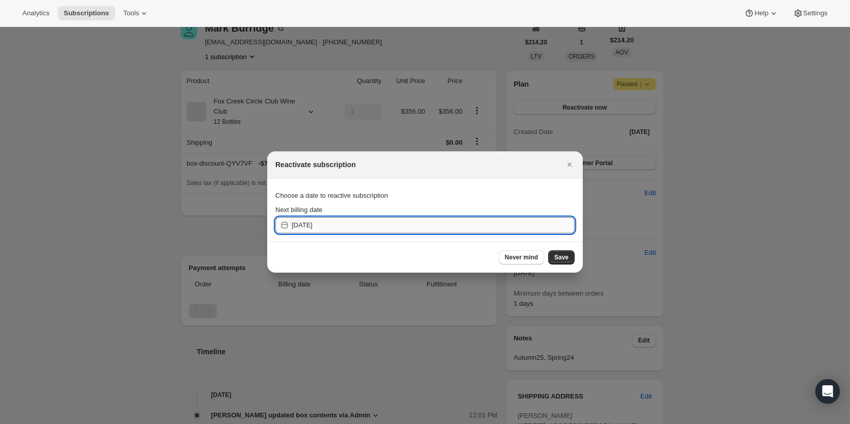
click at [330, 225] on input "2025-09-19" at bounding box center [433, 225] width 283 height 16
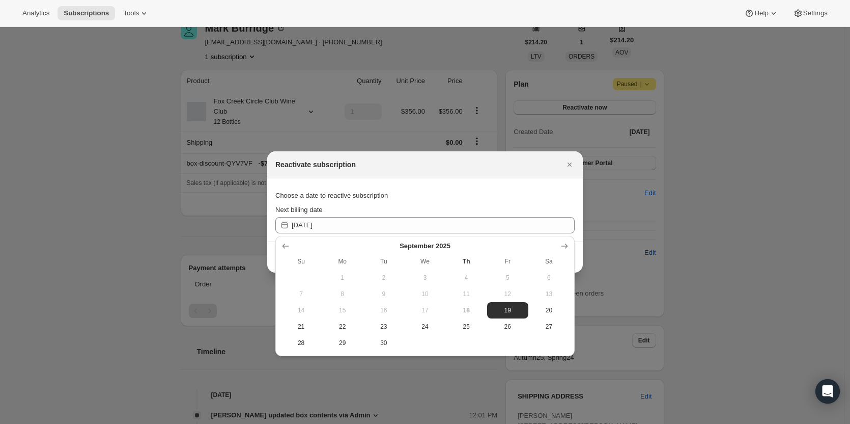
click at [477, 202] on div "Choose a date to reactive subscription" at bounding box center [424, 195] width 299 height 18
click at [505, 240] on span "19" at bounding box center [507, 310] width 33 height 8
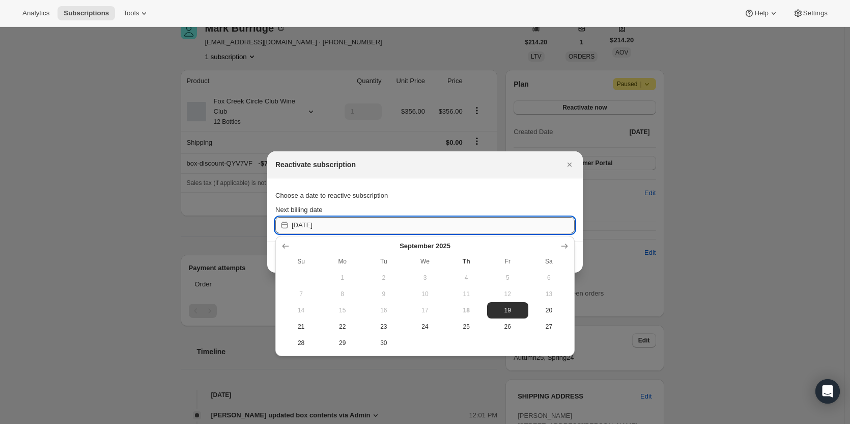
click at [500, 225] on input "2025-09-18" at bounding box center [433, 225] width 283 height 16
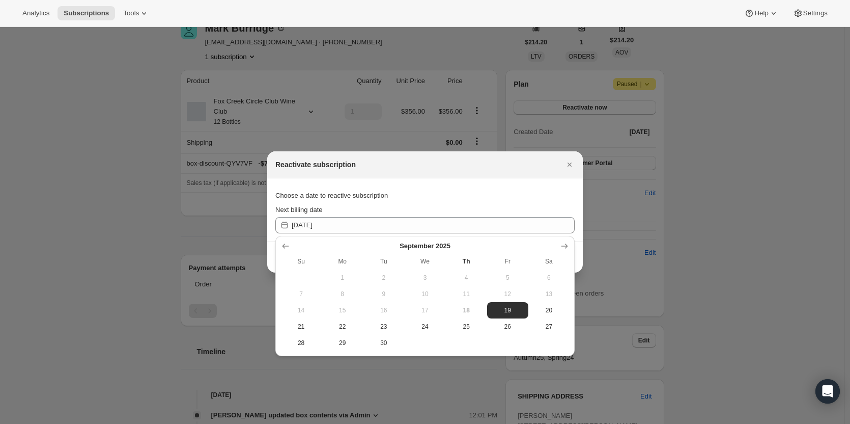
click at [504, 240] on span "19" at bounding box center [507, 310] width 33 height 8
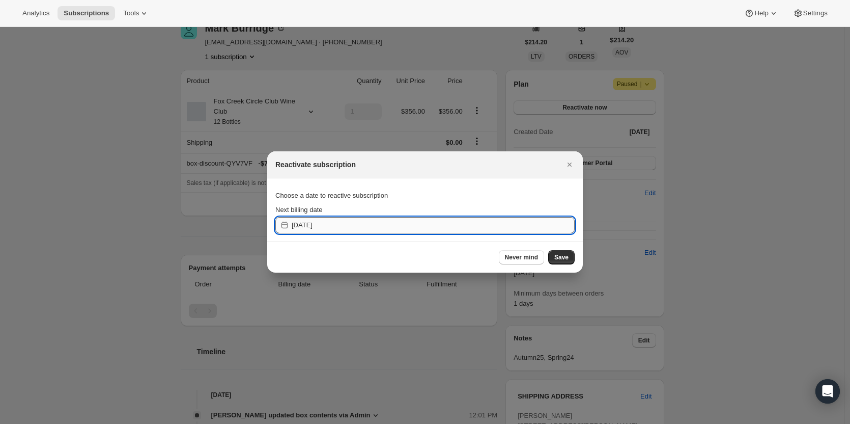
click at [515, 220] on input "2025-09-18" at bounding box center [433, 225] width 283 height 16
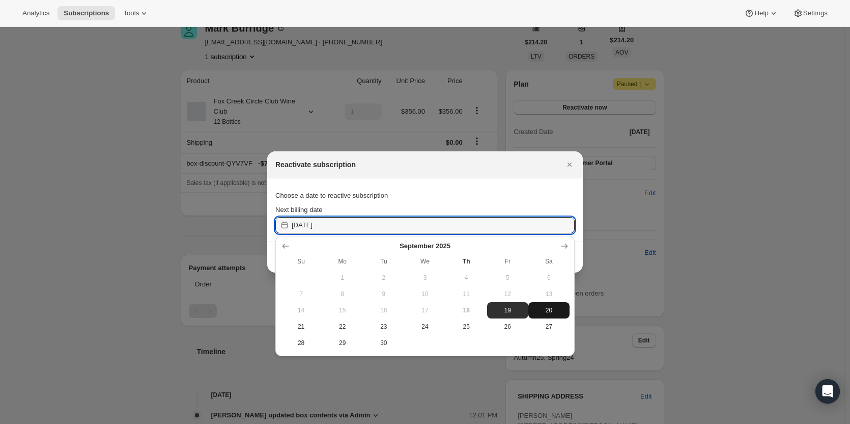
click at [524, 240] on button "20" at bounding box center [548, 310] width 41 height 16
type input "2025-09-19"
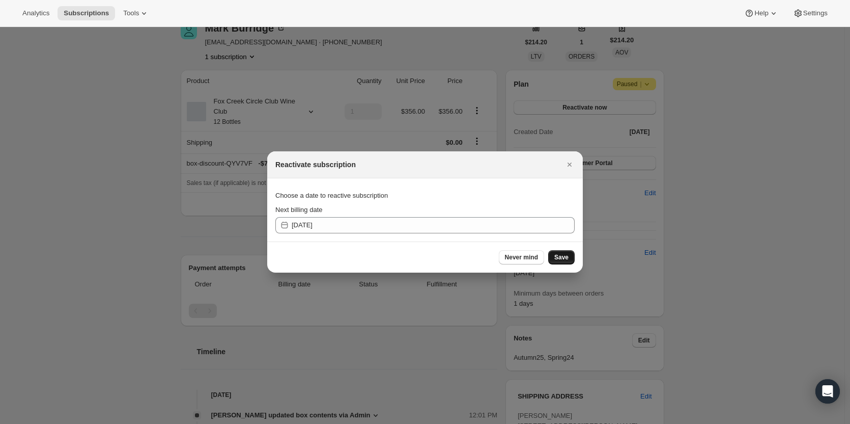
click at [524, 240] on button "Save" at bounding box center [561, 257] width 26 height 14
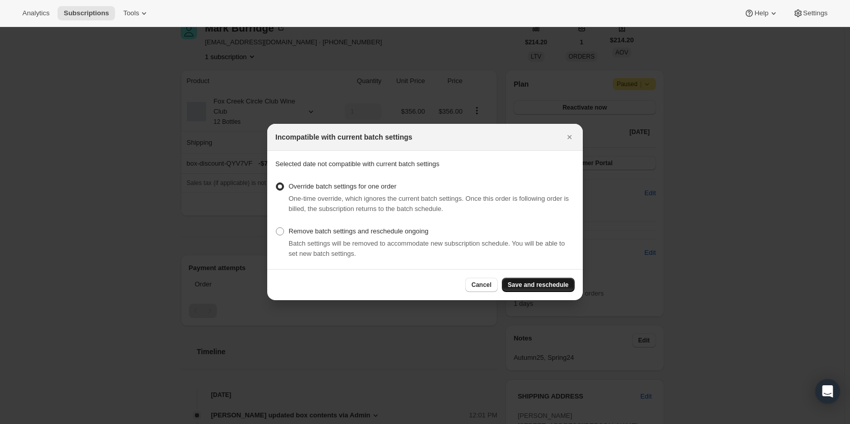
click at [524, 240] on span "Save and reschedule" at bounding box center [538, 284] width 61 height 8
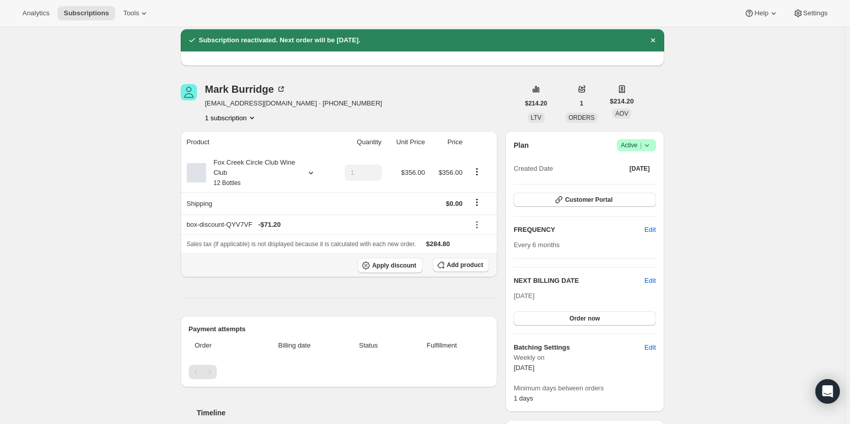
scroll to position [51, 0]
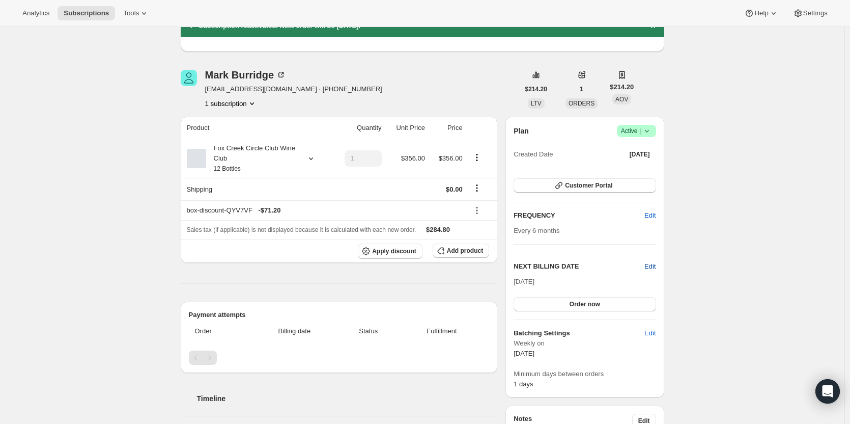
click at [524, 240] on span "Edit" at bounding box center [649, 266] width 11 height 10
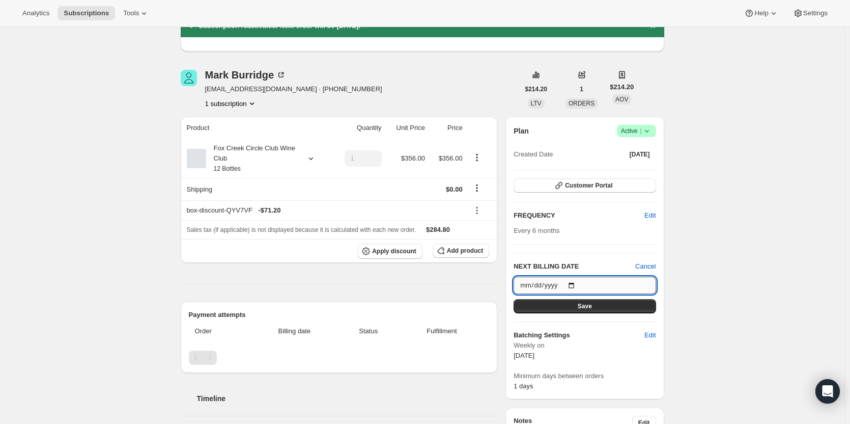
click at [524, 240] on input "2025-09-20" at bounding box center [585, 284] width 142 height 17
type input "2025-09-19"
click at [524, 240] on button "Save" at bounding box center [585, 306] width 142 height 14
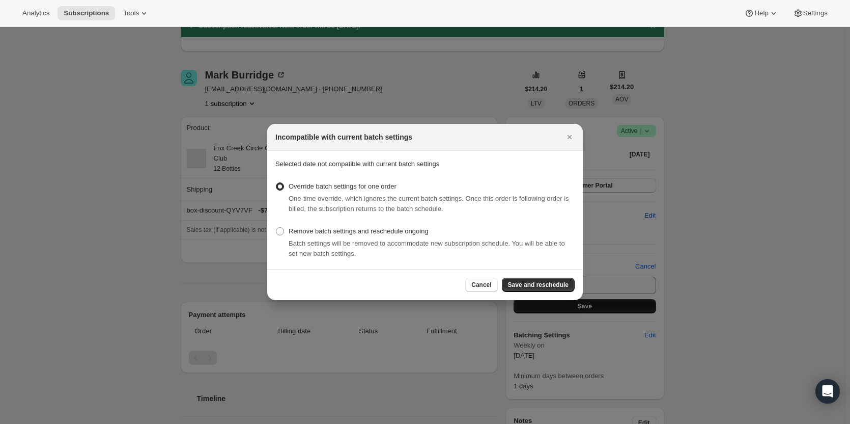
scroll to position [0, 0]
click at [524, 240] on button "Save and reschedule" at bounding box center [538, 284] width 73 height 14
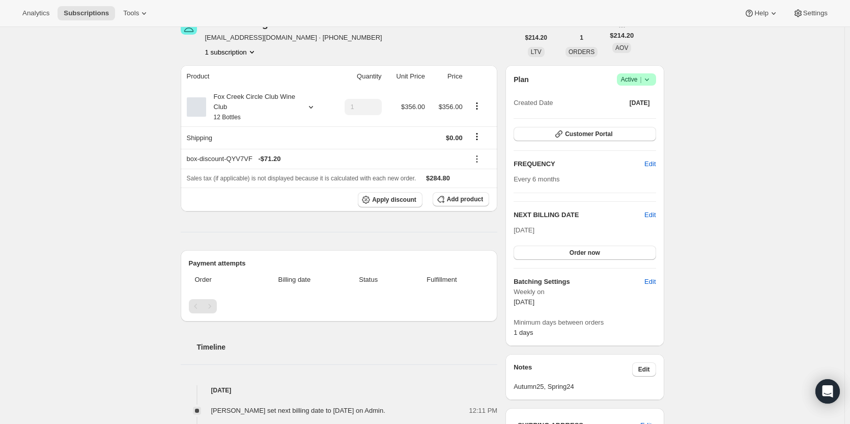
scroll to position [153, 0]
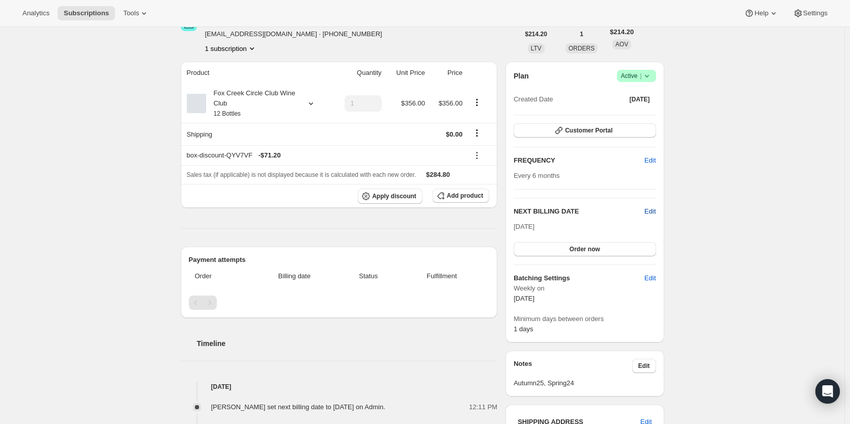
click at [524, 209] on span "Edit" at bounding box center [649, 211] width 11 height 10
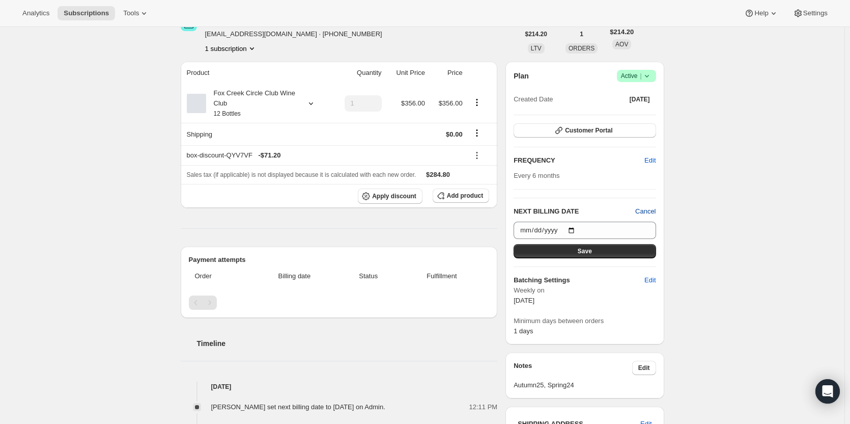
click at [524, 208] on span "Cancel" at bounding box center [645, 211] width 20 height 10
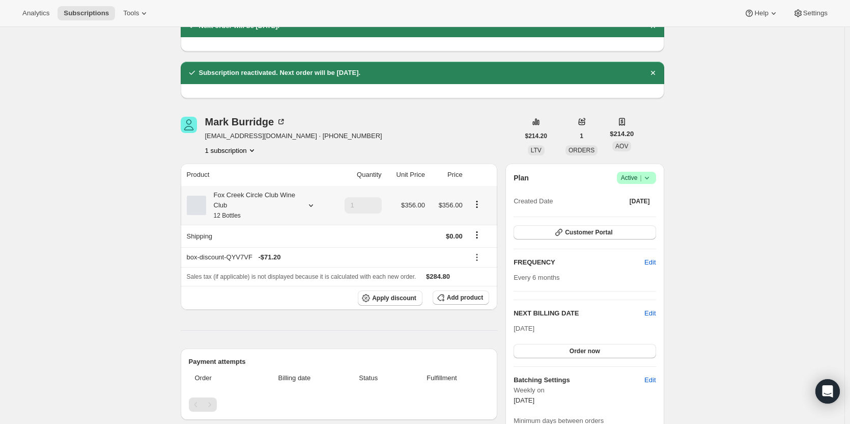
scroll to position [0, 0]
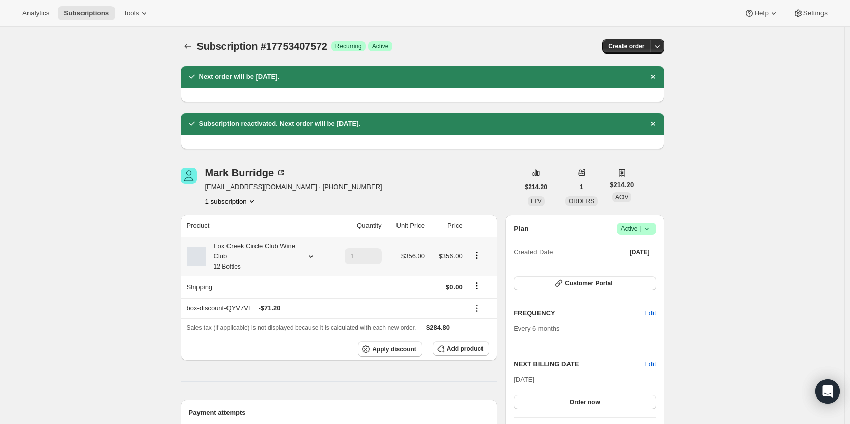
click at [279, 240] on div "Fox Creek Circle Club Wine Club 12 Bottles" at bounding box center [252, 256] width 92 height 31
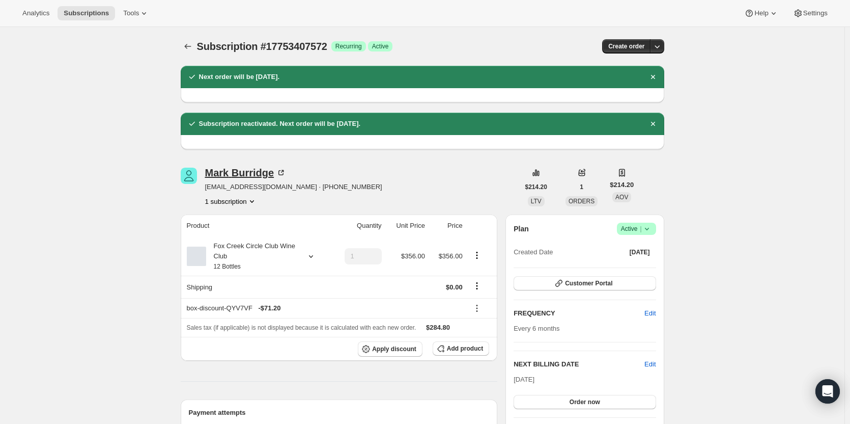
click at [281, 171] on icon at bounding box center [281, 172] width 10 height 10
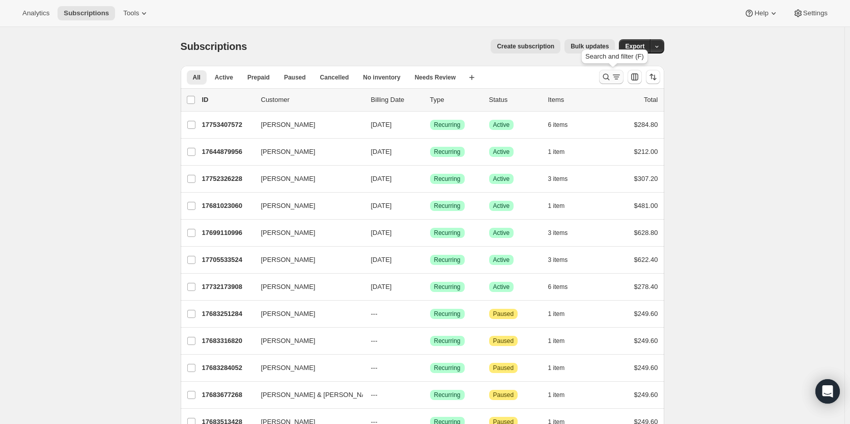
click at [611, 75] on icon "Search and filter results" at bounding box center [606, 77] width 10 height 10
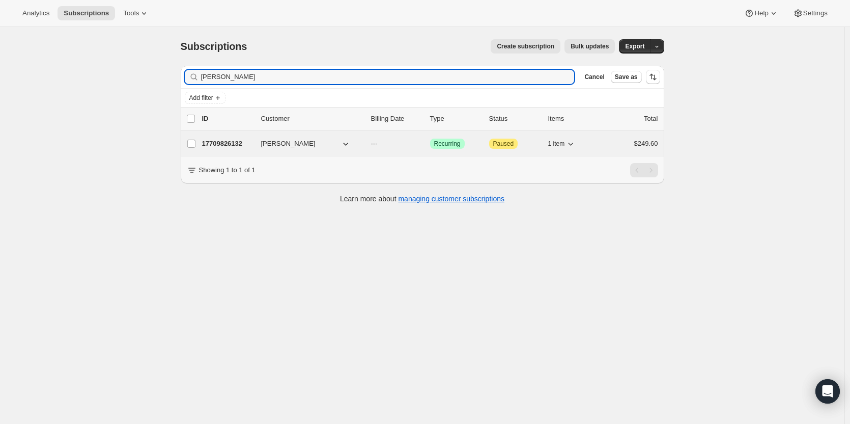
type input "[PERSON_NAME]"
click at [291, 145] on span "[PERSON_NAME]" at bounding box center [288, 143] width 54 height 10
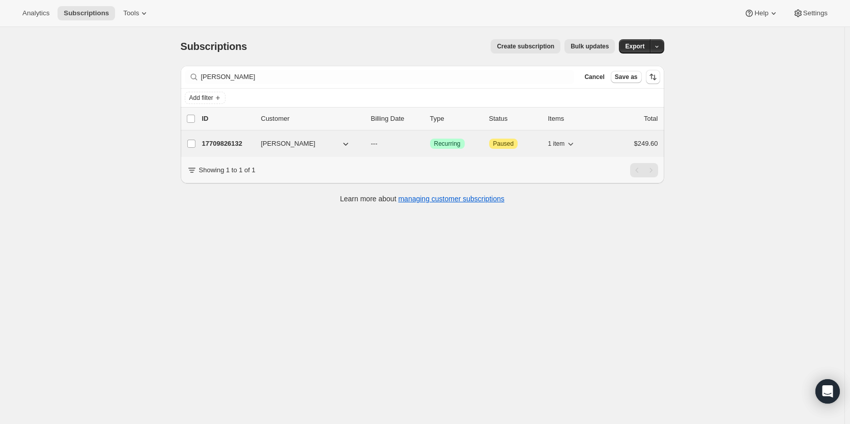
click at [239, 140] on p "17709826132" at bounding box center [227, 143] width 51 height 10
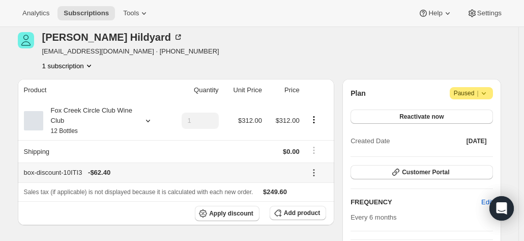
scroll to position [51, 0]
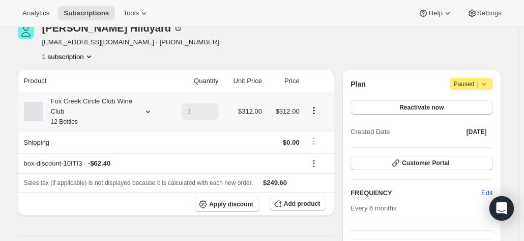
click at [135, 118] on div "Fox Creek Circle Club Wine Club 12 Bottles" at bounding box center [89, 111] width 92 height 31
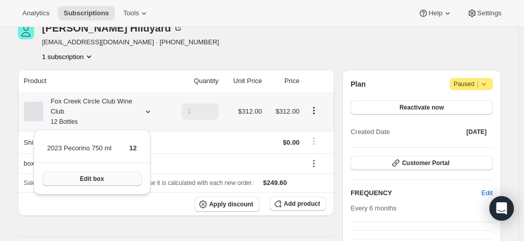
click at [97, 176] on span "Edit box" at bounding box center [92, 179] width 24 height 8
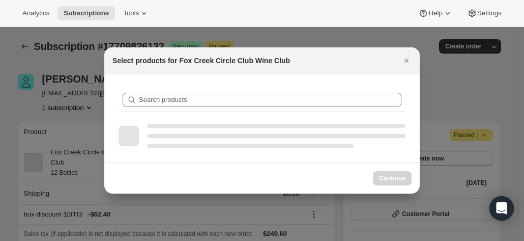
scroll to position [0, 0]
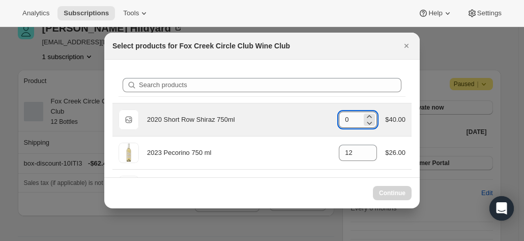
click at [355, 116] on input "0" at bounding box center [350, 119] width 23 height 16
click at [367, 114] on icon ":re7:" at bounding box center [369, 116] width 10 height 10
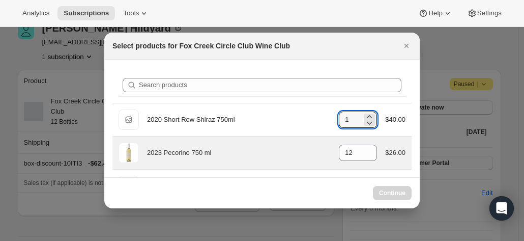
type input "0"
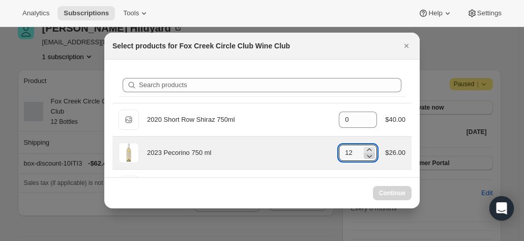
click at [368, 154] on icon ":re7:" at bounding box center [369, 156] width 10 height 10
click at [369, 154] on icon ":re7:" at bounding box center [369, 156] width 10 height 10
click at [369, 153] on icon ":re7:" at bounding box center [369, 156] width 10 height 10
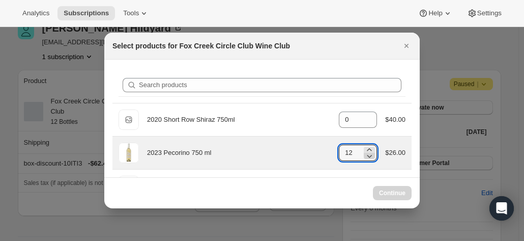
click at [368, 151] on icon ":re7:" at bounding box center [369, 156] width 10 height 10
click at [366, 152] on icon ":re7:" at bounding box center [369, 156] width 10 height 10
click at [364, 155] on icon ":re7:" at bounding box center [369, 156] width 10 height 10
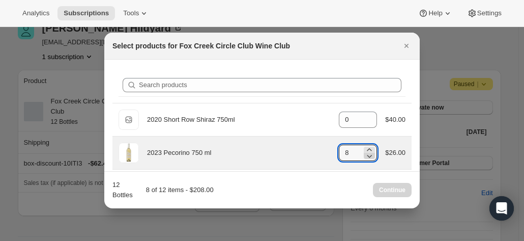
click at [364, 155] on icon ":re7:" at bounding box center [369, 156] width 10 height 10
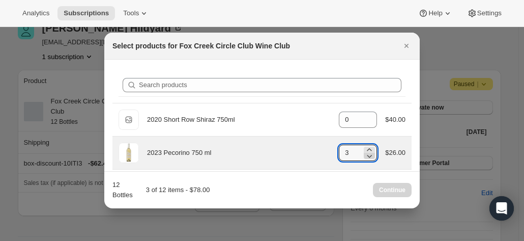
click at [364, 155] on icon ":re7:" at bounding box center [369, 156] width 10 height 10
type input "0"
click at [364, 155] on icon ":re7:" at bounding box center [369, 156] width 10 height 10
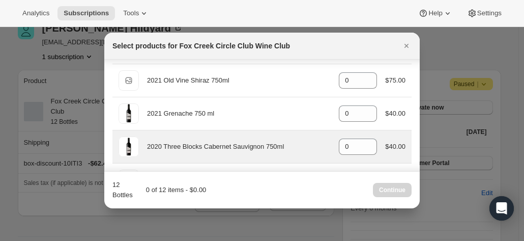
scroll to position [153, 0]
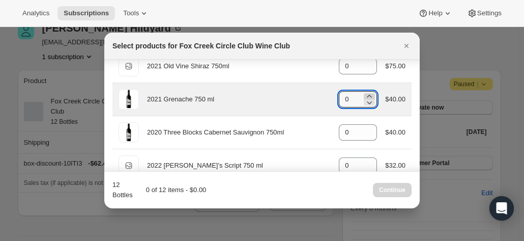
click at [365, 93] on icon ":re7:" at bounding box center [369, 96] width 10 height 10
type input "2"
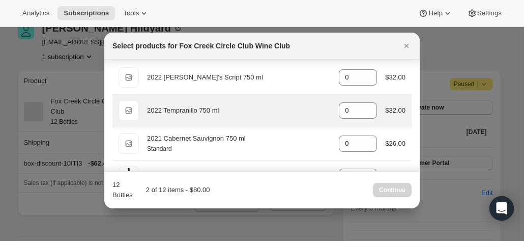
scroll to position [255, 0]
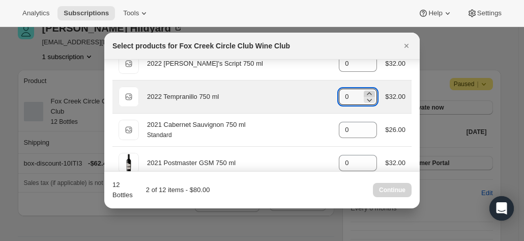
click at [366, 90] on icon ":re7:" at bounding box center [369, 94] width 10 height 10
type input "1"
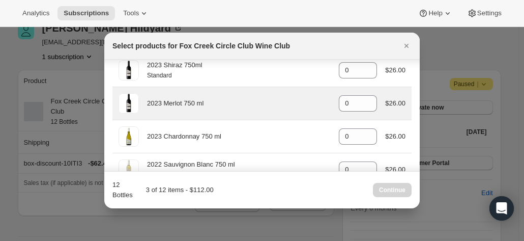
scroll to position [560, 0]
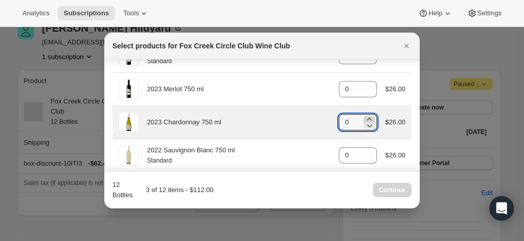
click at [366, 117] on icon ":re7:" at bounding box center [369, 119] width 10 height 10
type input "3"
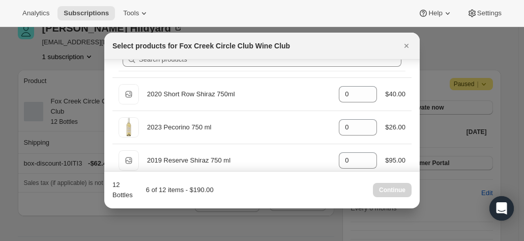
scroll to position [0, 0]
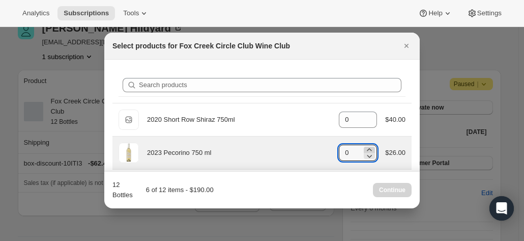
click at [365, 145] on icon ":re7:" at bounding box center [369, 150] width 10 height 10
click at [365, 147] on icon ":re7:" at bounding box center [369, 150] width 10 height 10
type input "3"
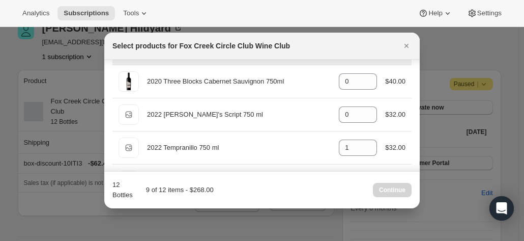
scroll to position [153, 0]
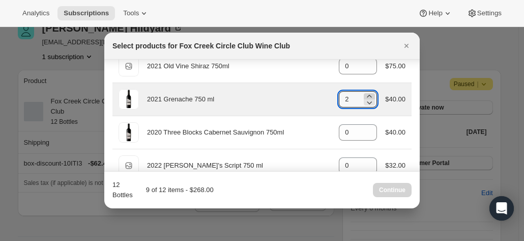
click at [364, 94] on icon ":re7:" at bounding box center [369, 96] width 10 height 10
type input "3"
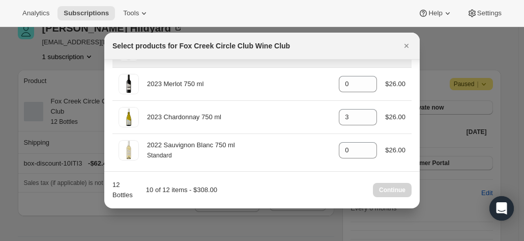
scroll to position [566, 0]
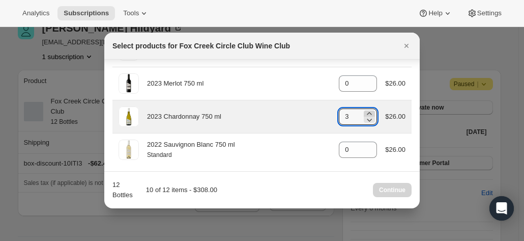
click at [365, 108] on icon ":re7:" at bounding box center [369, 113] width 10 height 10
click at [366, 119] on icon ":re7:" at bounding box center [369, 120] width 10 height 10
type input "4"
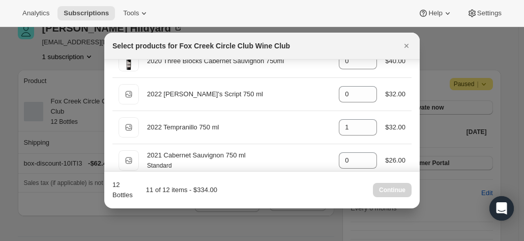
scroll to position [209, 0]
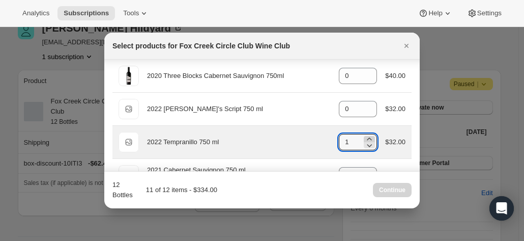
click at [368, 137] on icon ":re7:" at bounding box center [370, 138] width 5 height 3
type input "2"
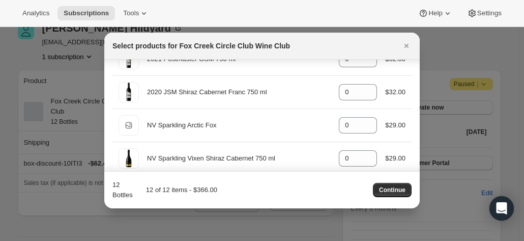
scroll to position [413, 0]
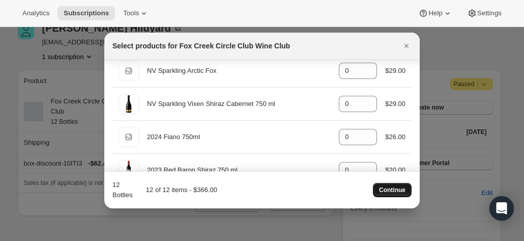
click at [395, 188] on span "Continue" at bounding box center [392, 190] width 26 height 8
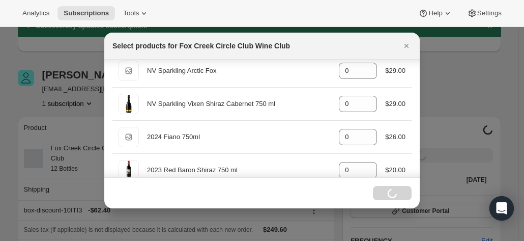
click at [77, 126] on div at bounding box center [262, 120] width 524 height 241
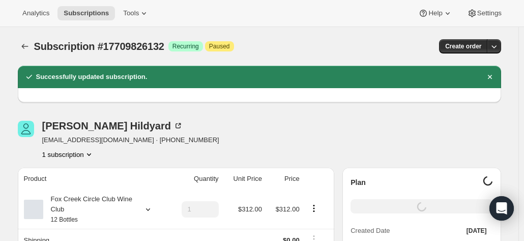
scroll to position [51, 0]
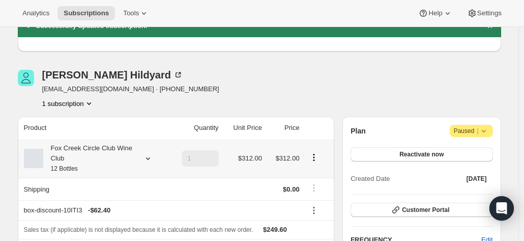
click at [151, 158] on icon at bounding box center [148, 158] width 10 height 10
click at [126, 147] on div "Fox Creek Circle Club Wine Club 12 Bottles" at bounding box center [89, 158] width 92 height 31
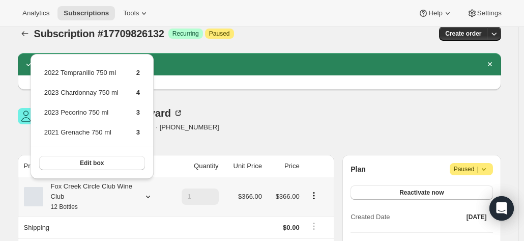
scroll to position [0, 0]
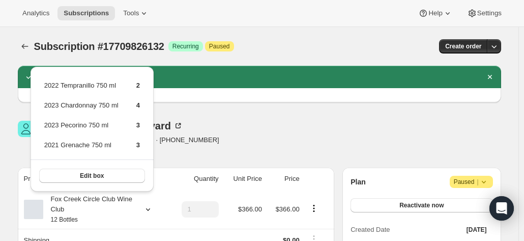
click at [203, 126] on div "Christine Hildyard clhildyard@gmail.com · +61487391845 1 subscription" at bounding box center [187, 140] width 338 height 39
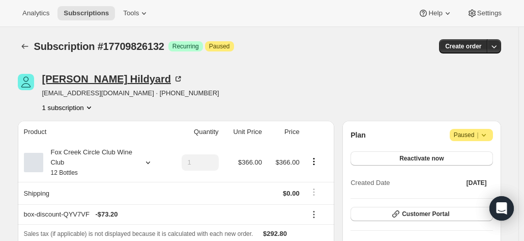
click at [173, 78] on icon at bounding box center [178, 79] width 10 height 10
